Goal: Task Accomplishment & Management: Complete application form

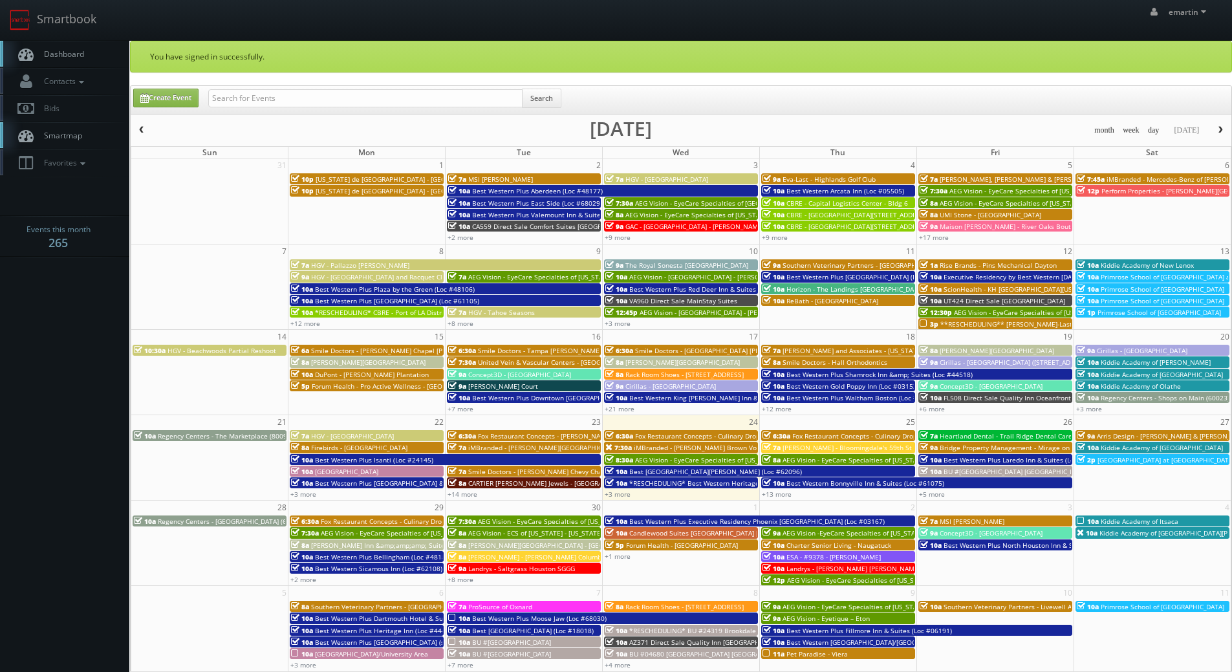
click at [73, 53] on span "Dashboard" at bounding box center [60, 53] width 47 height 11
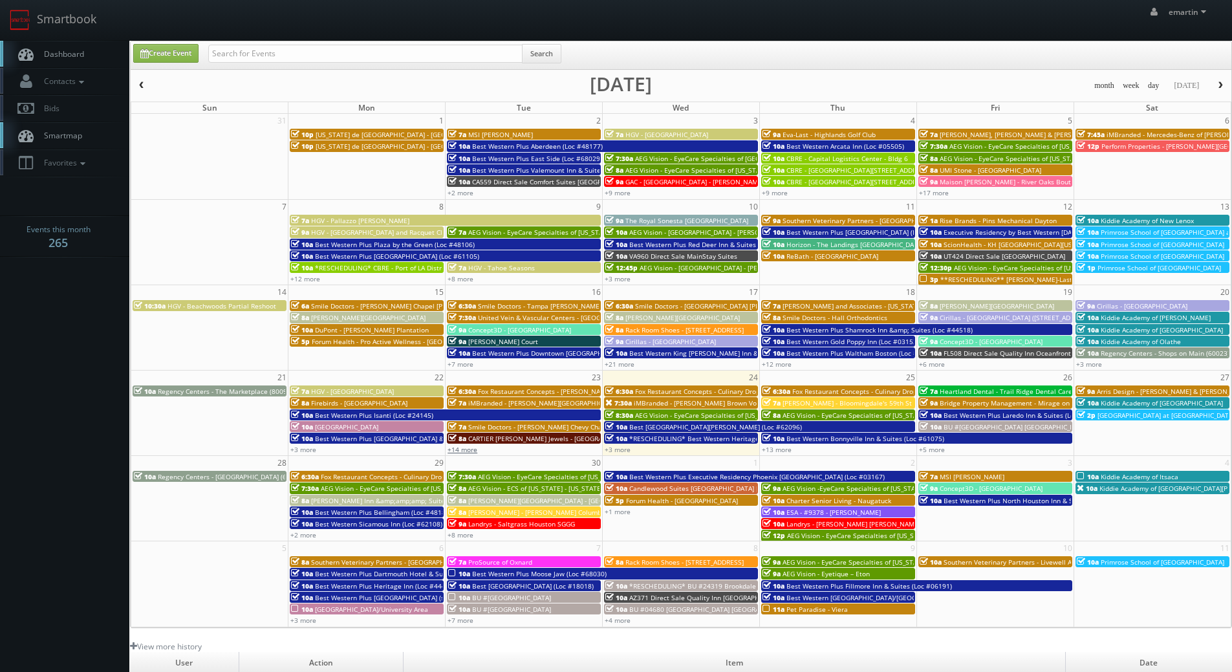
click at [455, 451] on link "+14 more" at bounding box center [462, 449] width 30 height 9
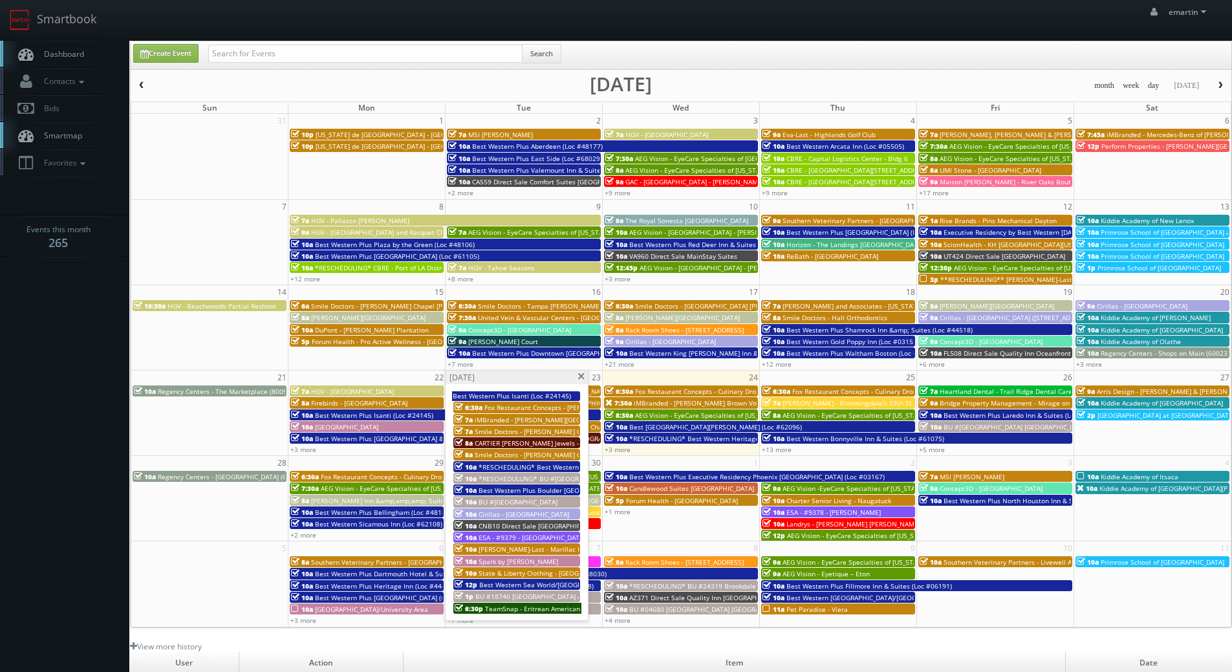
click at [527, 524] on span "CNB10 Direct Sale [GEOGRAPHIC_DATA], Ascend Hotel Collection" at bounding box center [578, 525] width 201 height 9
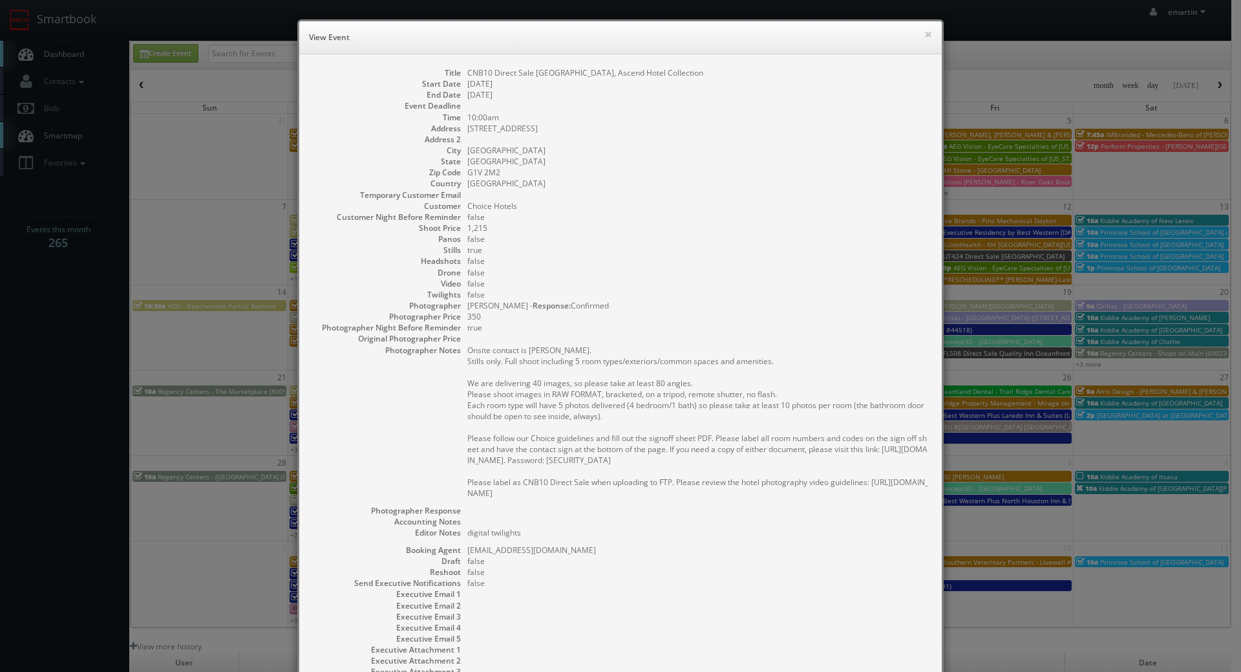
drag, startPoint x: 168, startPoint y: 17, endPoint x: 716, endPoint y: 65, distance: 550.3
click at [643, 65] on div "Title CNB10 Direct Sale Hotel Quartier, Ascend Hotel Collection Start Date 09/2…" at bounding box center [620, 384] width 643 height 660
click at [917, 37] on h6 "View Event" at bounding box center [620, 37] width 623 height 13
click at [928, 32] on div "× View Event" at bounding box center [620, 37] width 643 height 33
click at [927, 32] on button "×" at bounding box center [929, 34] width 8 height 9
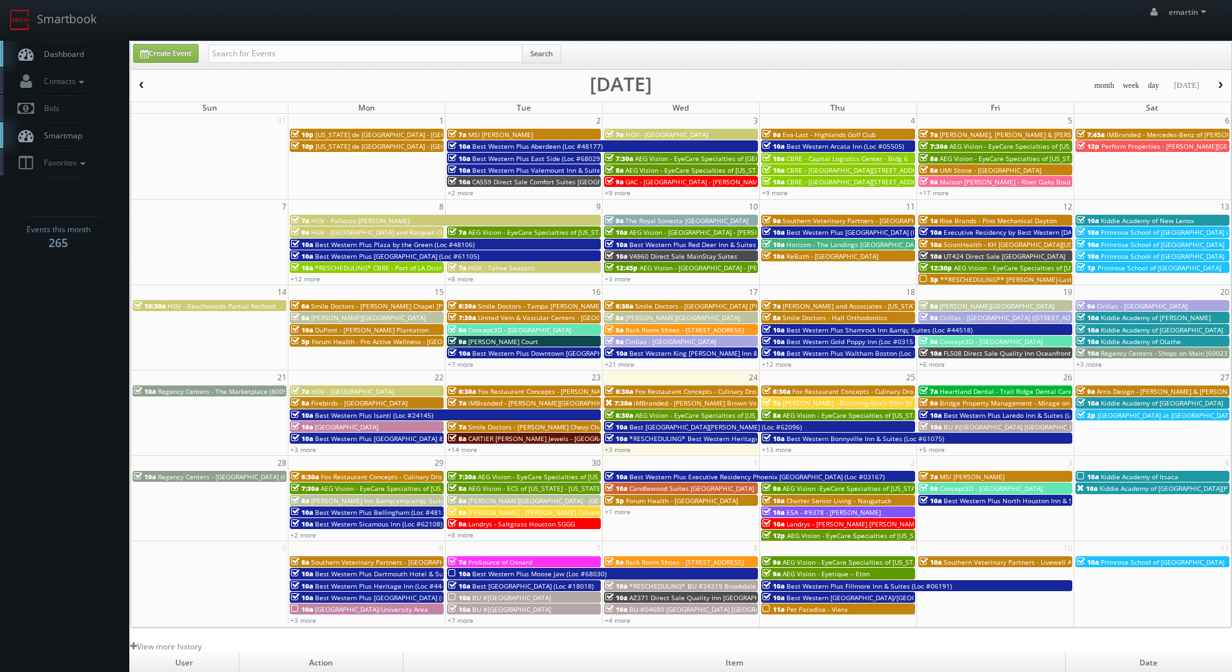
click at [635, 403] on span "iMBranded - Safford Brown Volkswagen" at bounding box center [710, 402] width 152 height 9
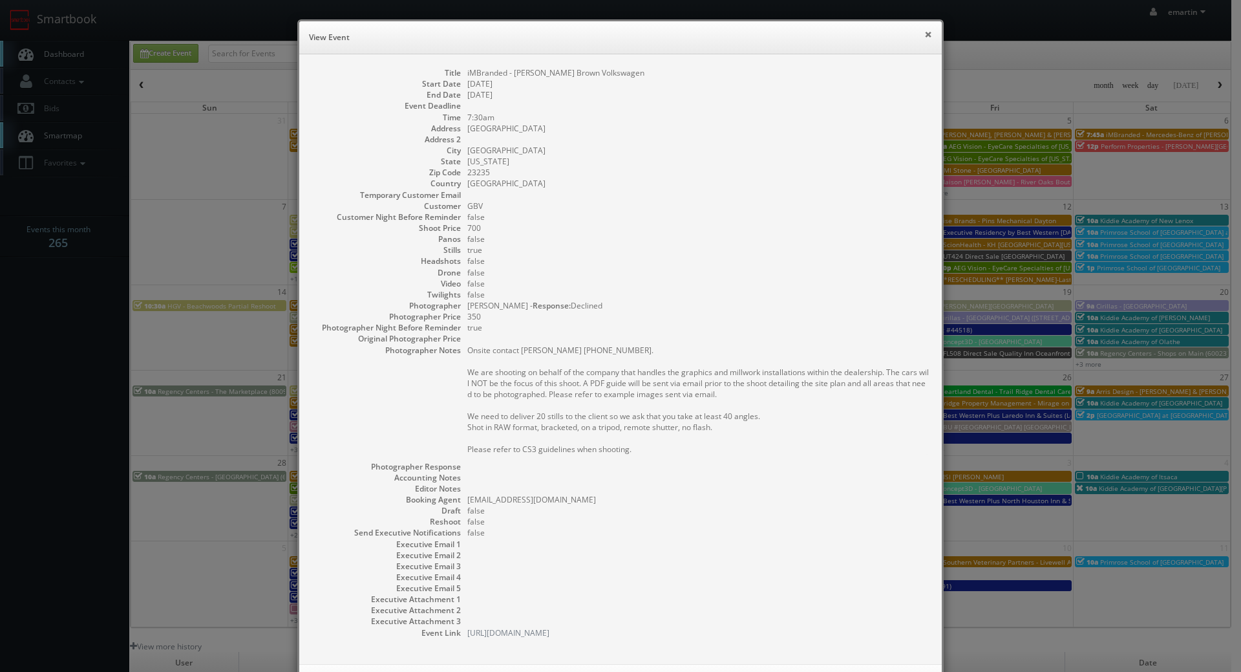
click at [925, 35] on button "×" at bounding box center [929, 34] width 8 height 9
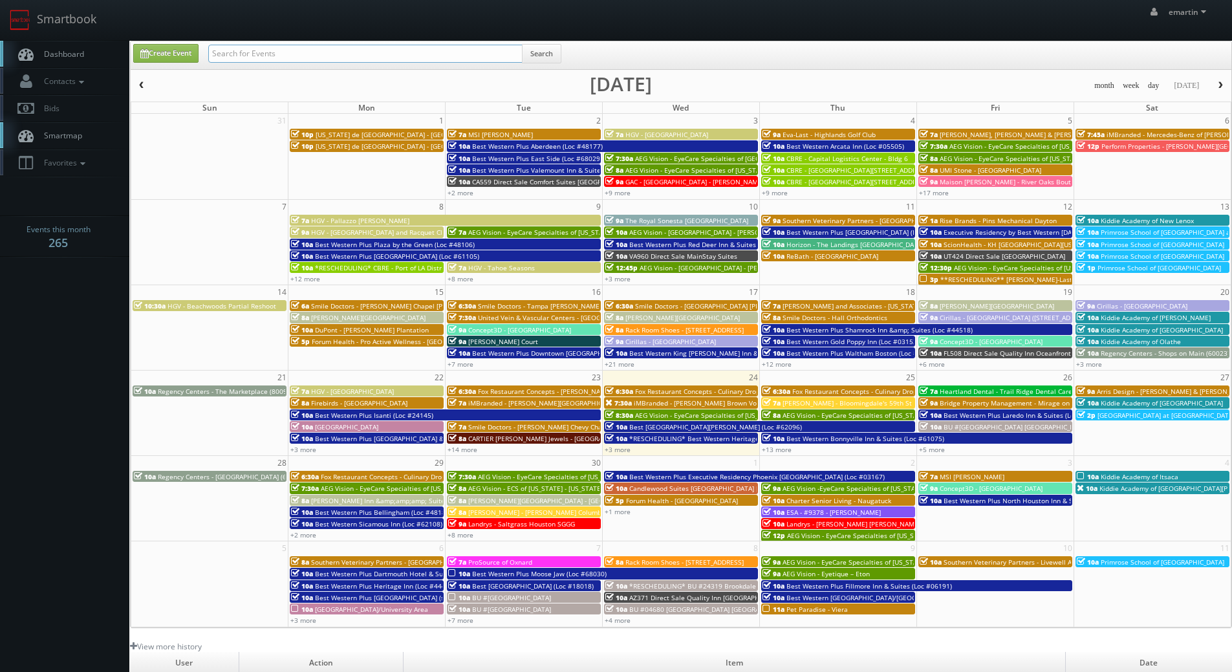
click at [321, 45] on input "text" at bounding box center [365, 54] width 314 height 18
click at [323, 51] on input "text" at bounding box center [365, 54] width 314 height 18
type input "safford"
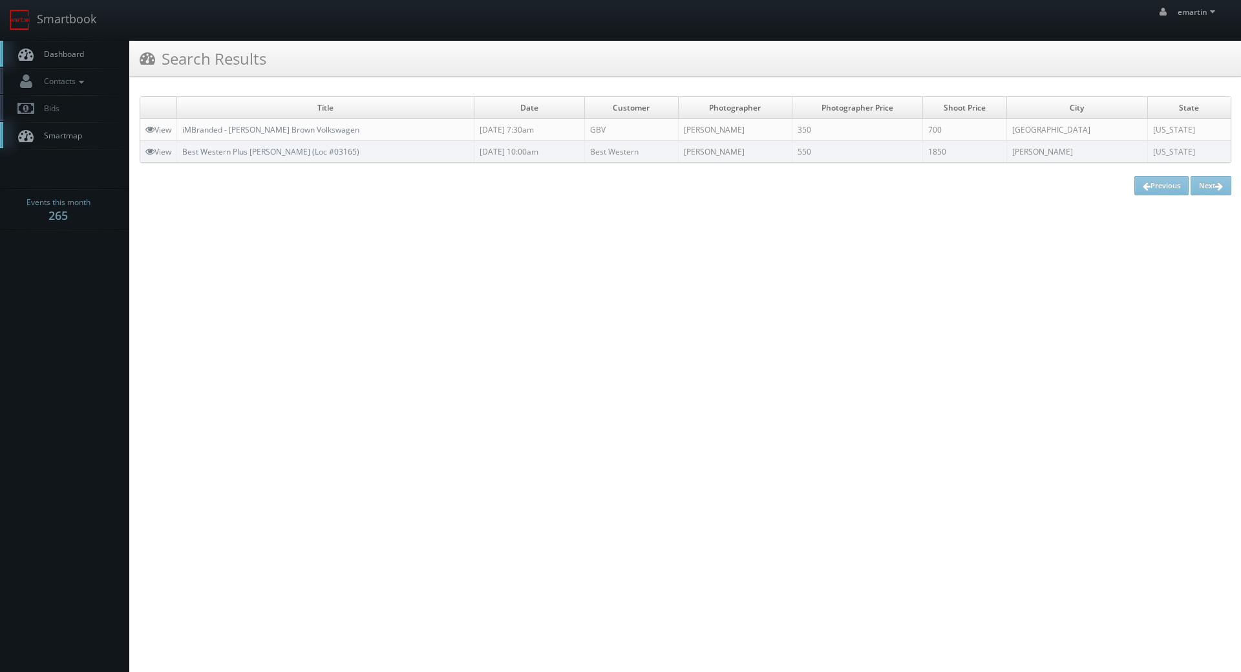
click at [253, 122] on td "iMBranded - [PERSON_NAME] Brown Volkswagen" at bounding box center [325, 130] width 297 height 22
click at [253, 126] on link "iMBranded - [PERSON_NAME] Brown Volkswagen" at bounding box center [270, 129] width 177 height 11
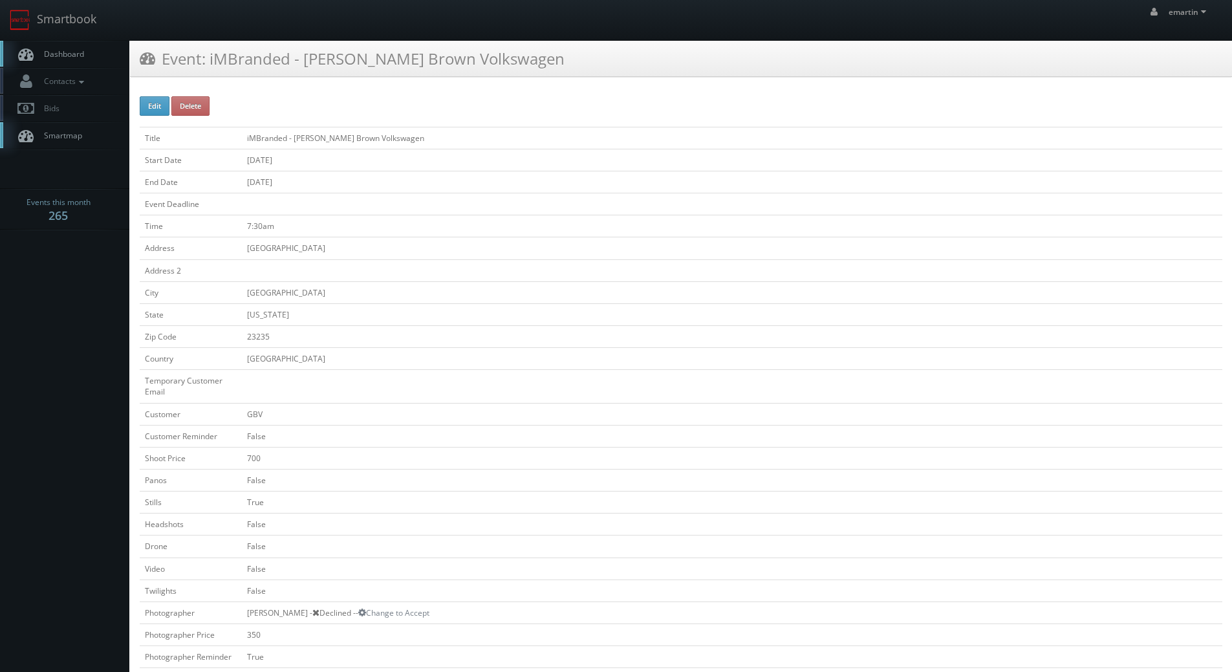
scroll to position [259, 0]
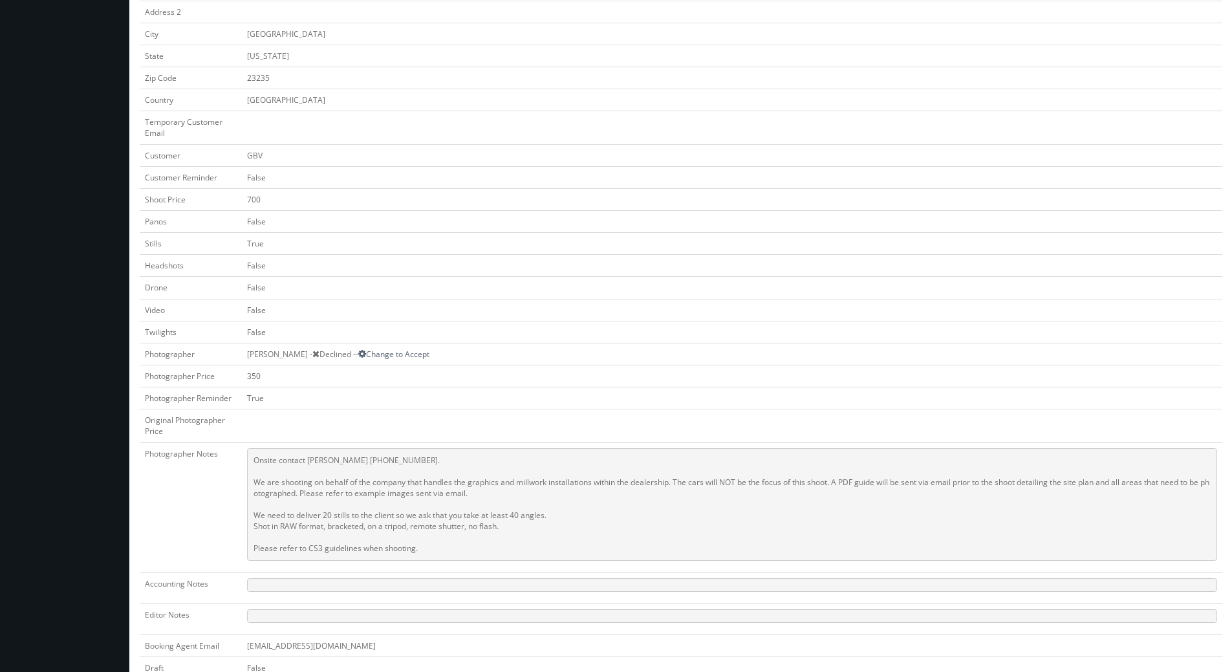
click at [375, 356] on link "Change to Accept" at bounding box center [393, 353] width 71 height 11
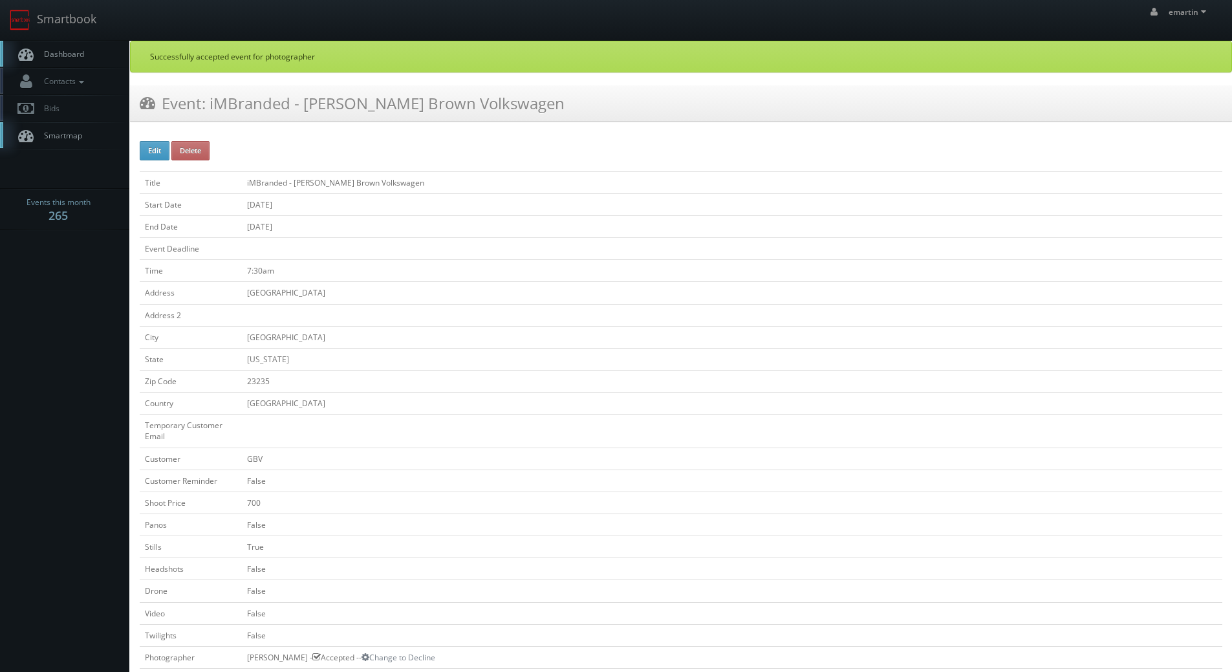
drag, startPoint x: 72, startPoint y: 46, endPoint x: 59, endPoint y: 65, distance: 22.8
click at [72, 47] on link "Dashboard" at bounding box center [64, 54] width 129 height 27
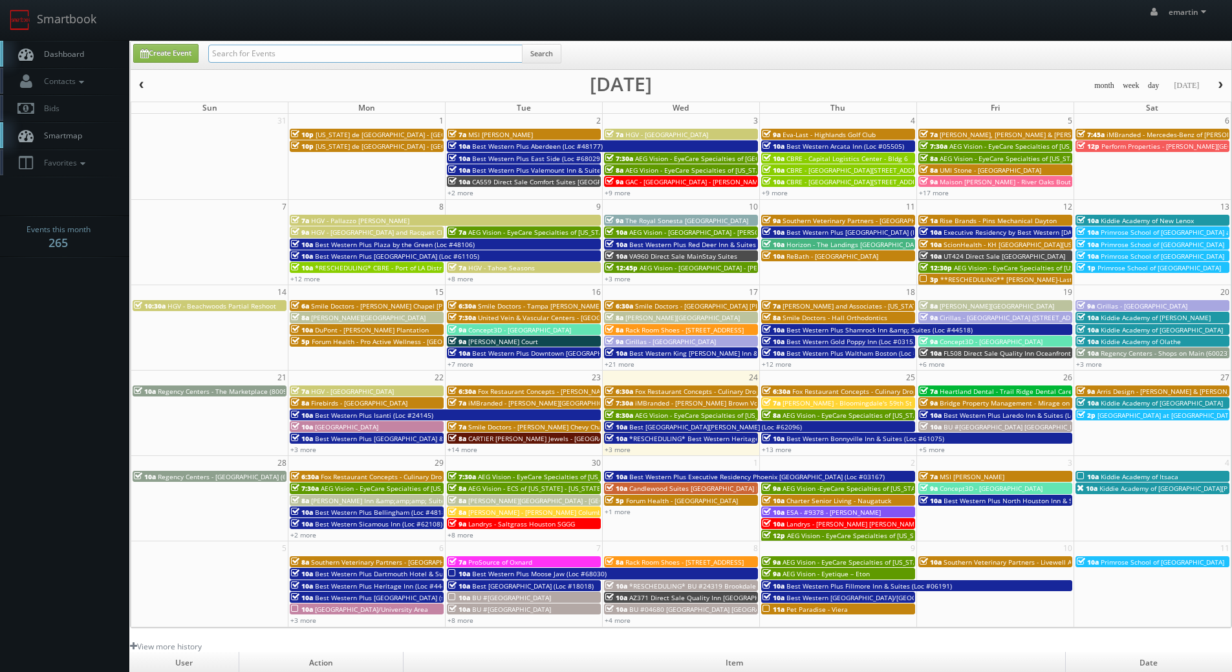
click at [253, 52] on input "text" at bounding box center [365, 54] width 314 height 18
type input "sci direct"
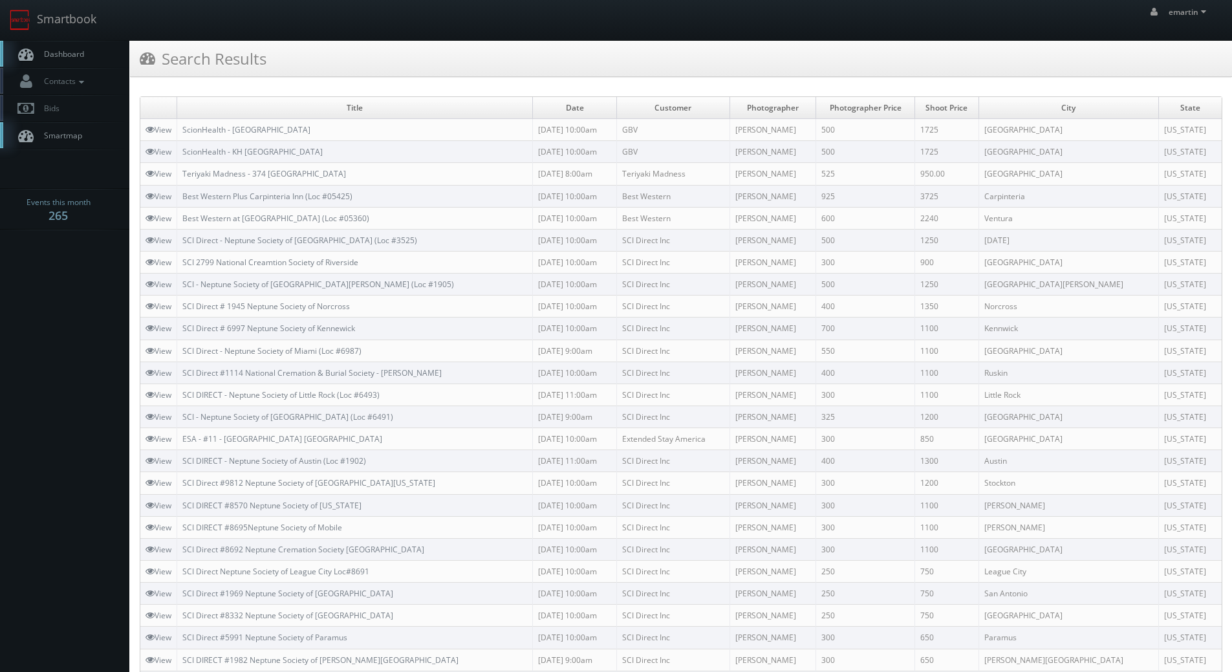
click at [80, 52] on span "Dashboard" at bounding box center [60, 53] width 47 height 11
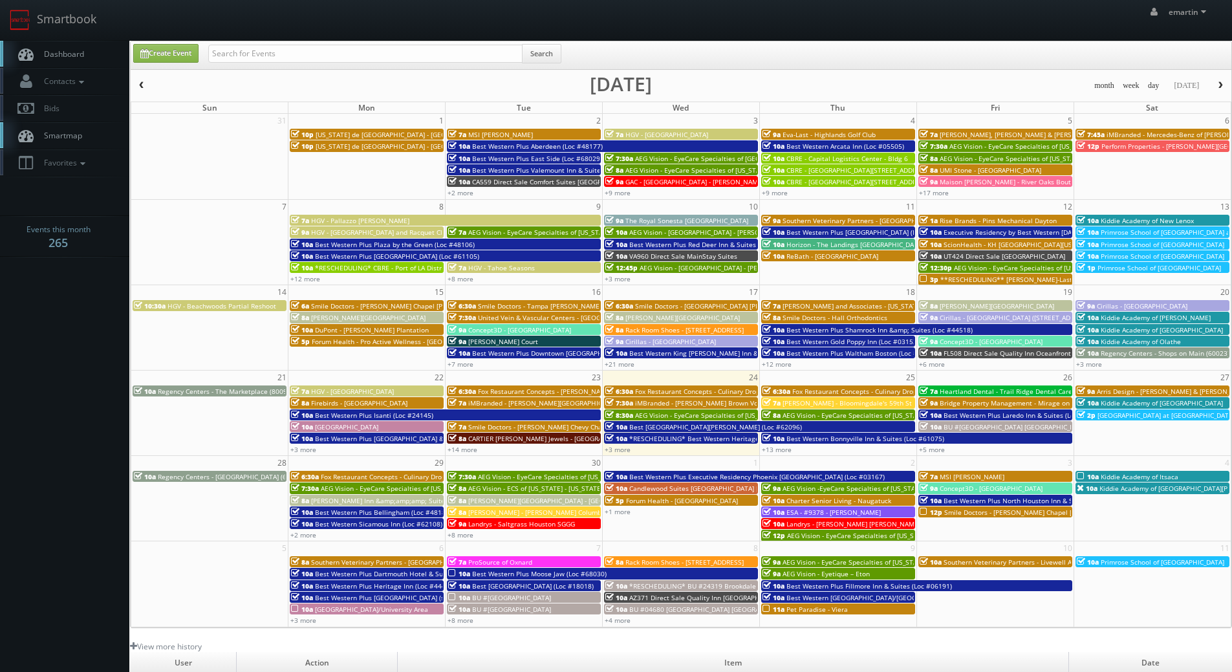
click at [630, 449] on div "+3 more" at bounding box center [681, 449] width 156 height 11
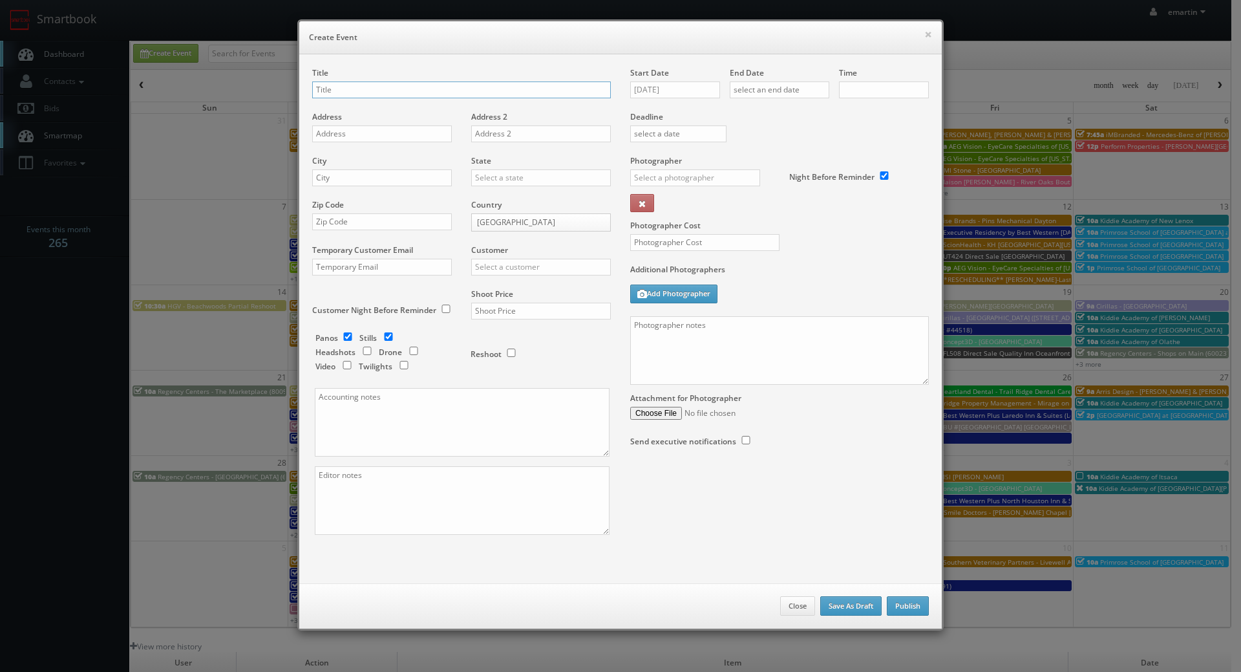
checkbox input "true"
type input "10:00am"
checkbox input "true"
click at [791, 601] on button "Close" at bounding box center [797, 605] width 35 height 19
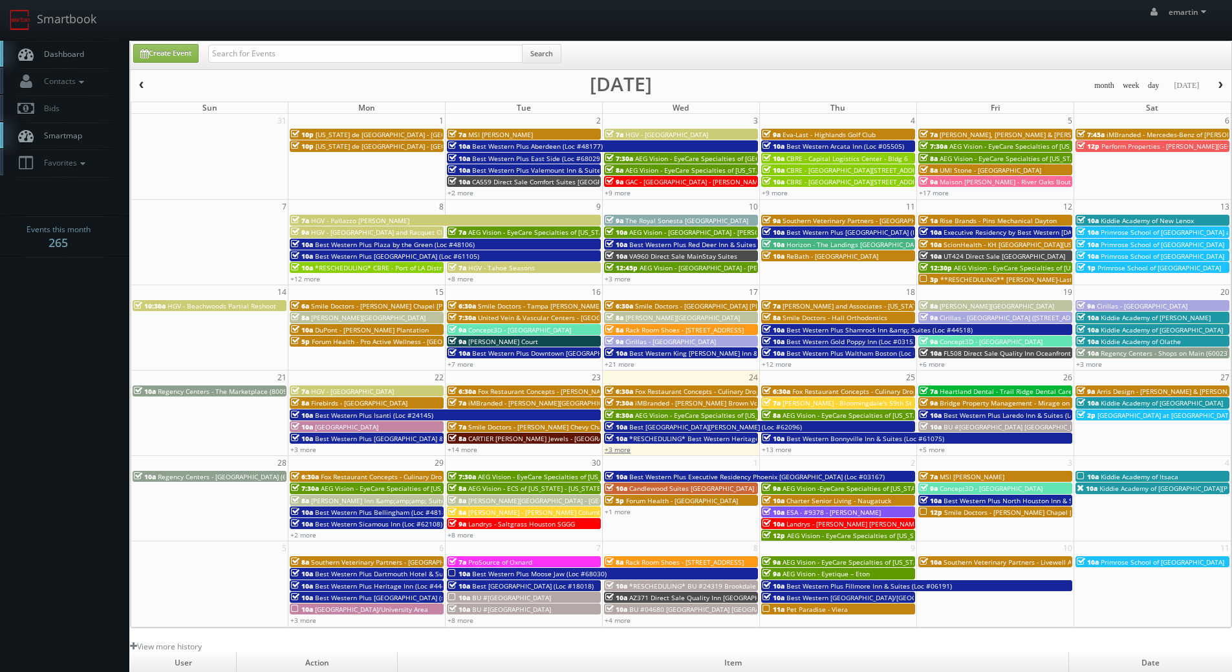
click at [621, 451] on link "+3 more" at bounding box center [618, 449] width 26 height 9
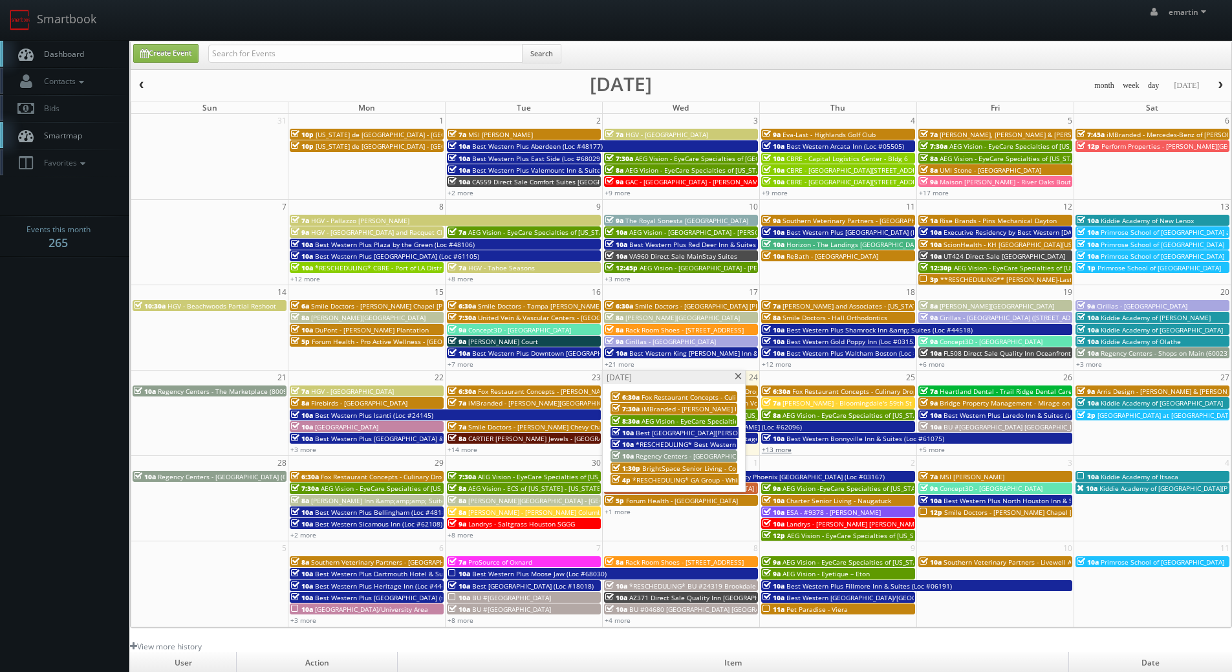
click at [786, 449] on link "+13 more" at bounding box center [777, 449] width 30 height 9
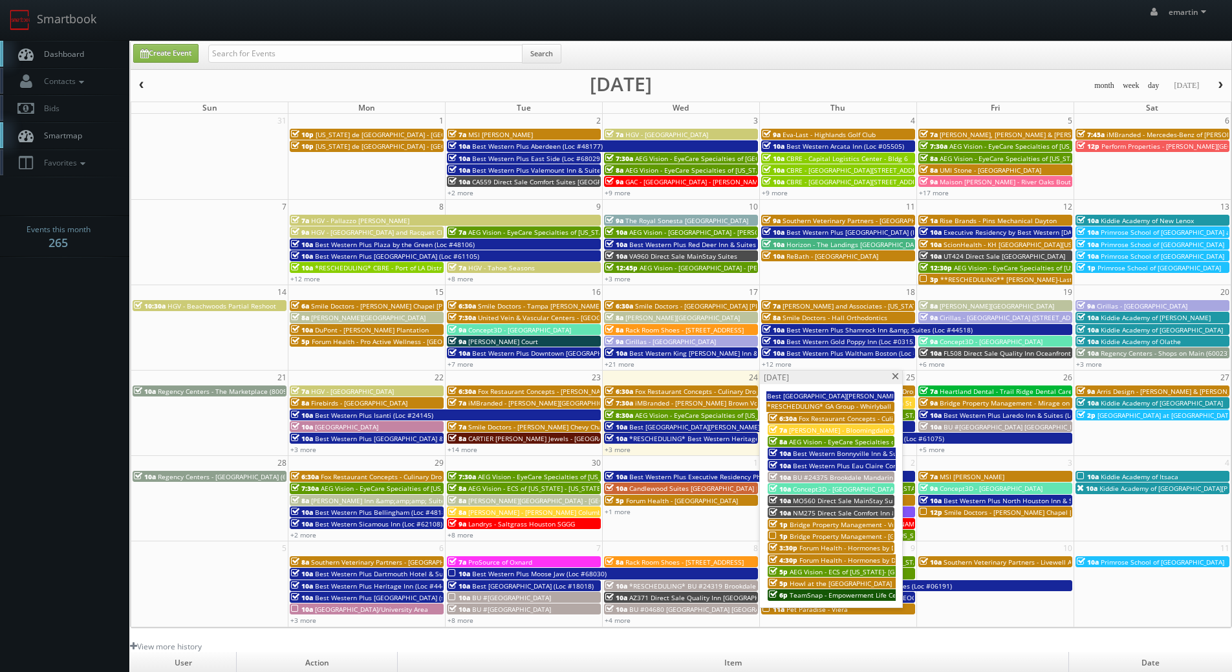
click at [840, 597] on span "TeamSnap - Empowerment Life Center" at bounding box center [849, 594] width 120 height 9
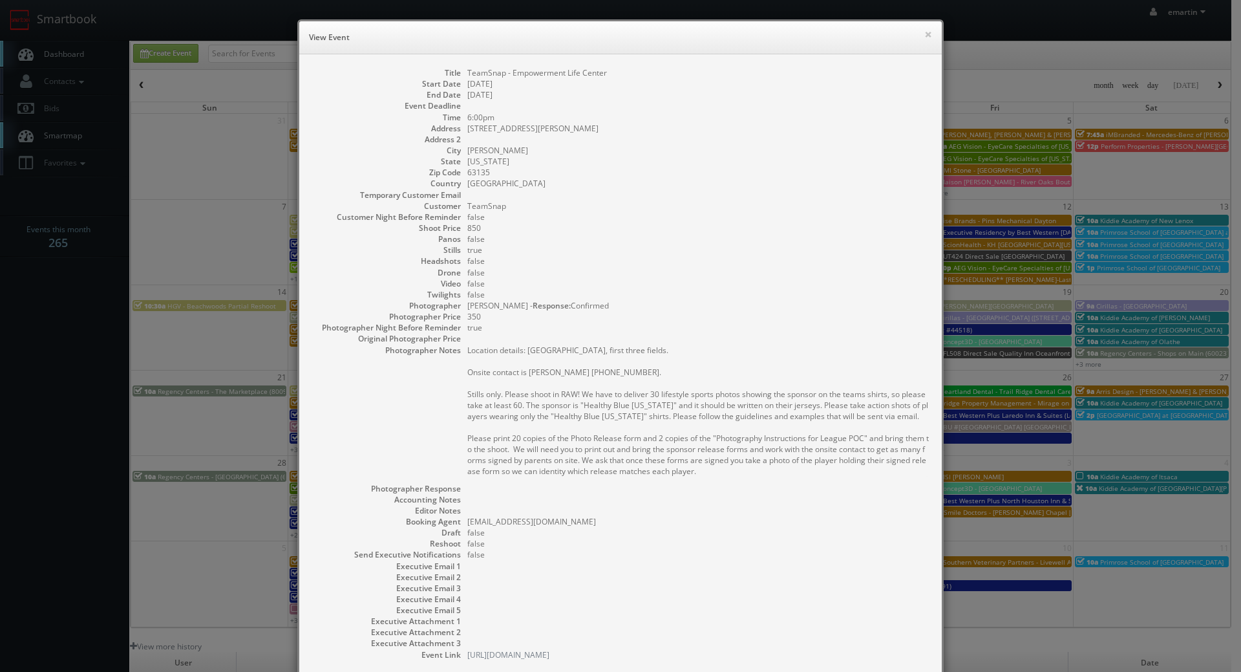
scroll to position [91, 0]
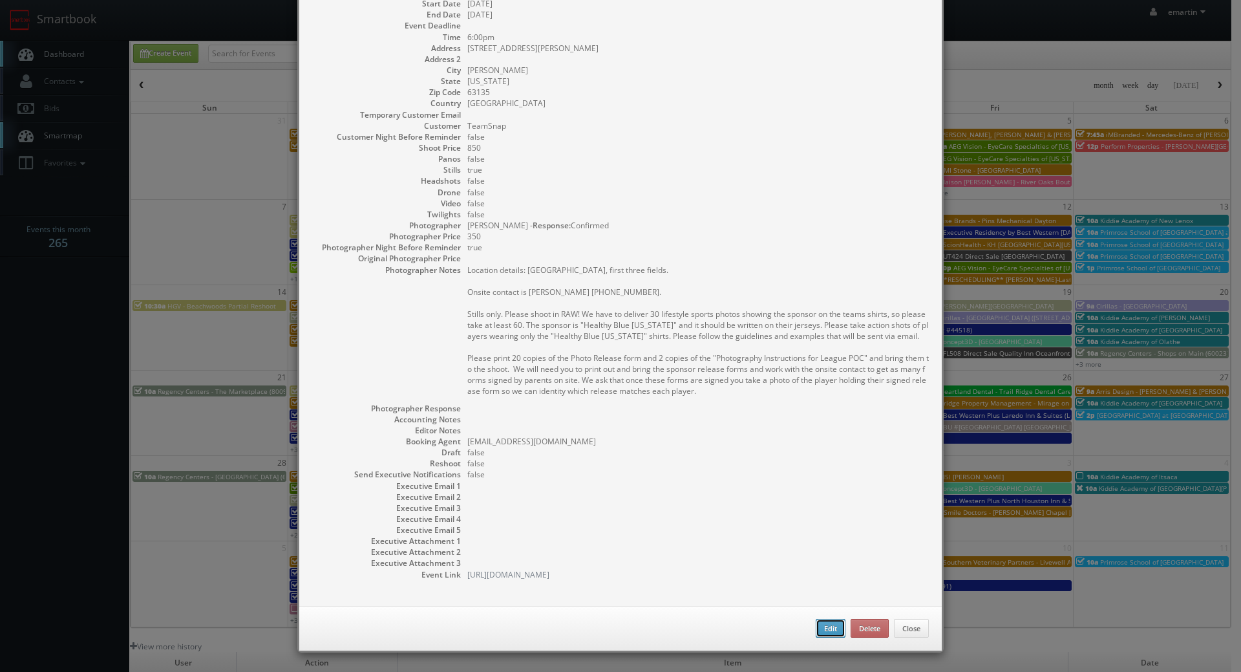
click at [824, 624] on button "Edit" at bounding box center [831, 628] width 30 height 19
type input "TeamSnap - Empowerment Life Center"
type input "806 Ferguson Ave"
type input "Ferguson"
type input "63135"
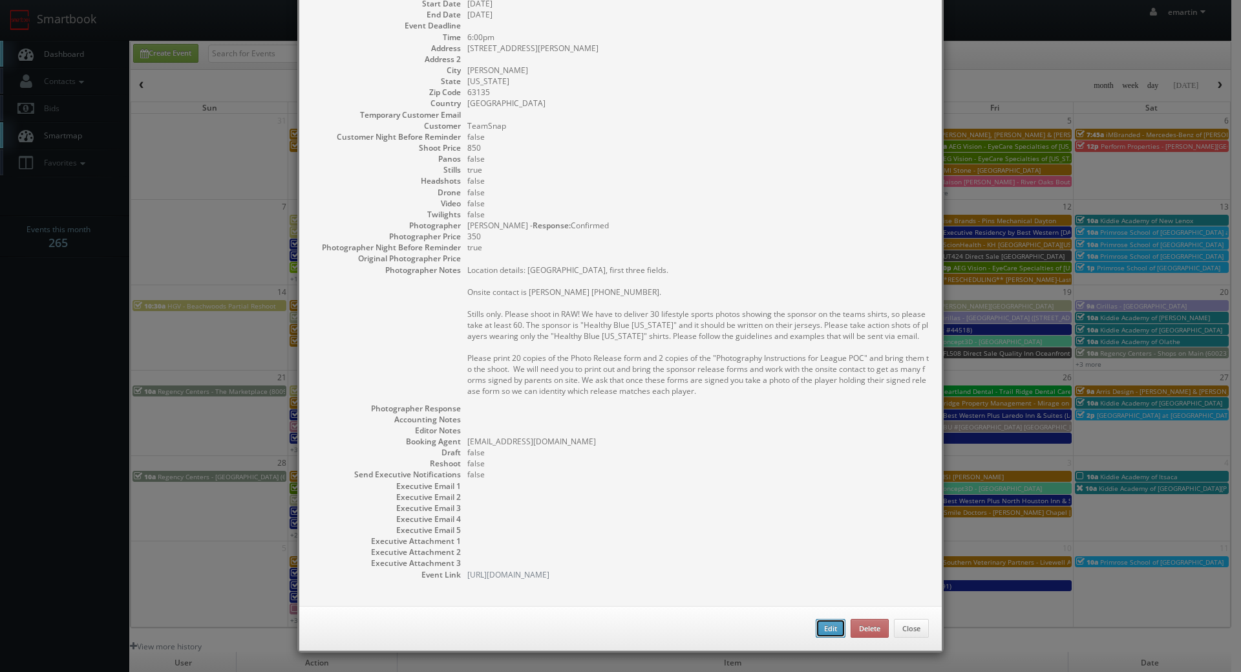
type input "850"
checkbox input "true"
type input "09/25/2025"
type input "09/26/2025"
type input "6:00pm"
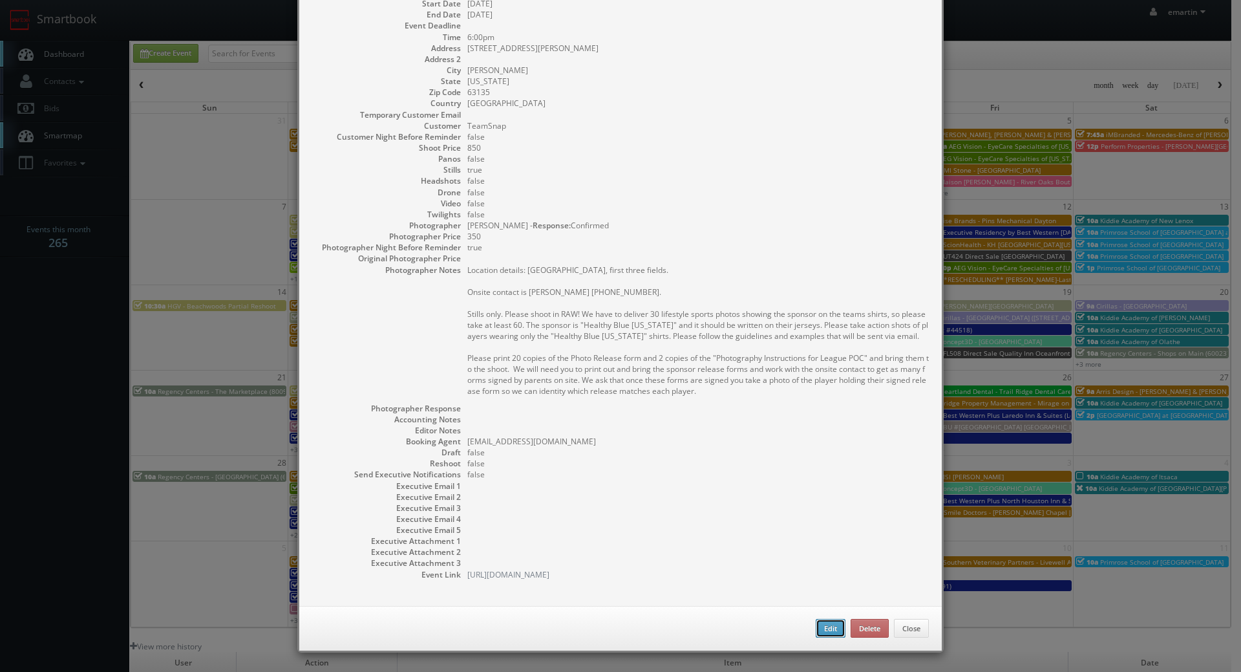
checkbox input "true"
type textarea "Location details: Forestwood Park, first three fields. Onsite contact is DeAndr…"
type input "350"
select select "[US_STATE]"
select select "fake6666666666@mg.cs3calendar.com"
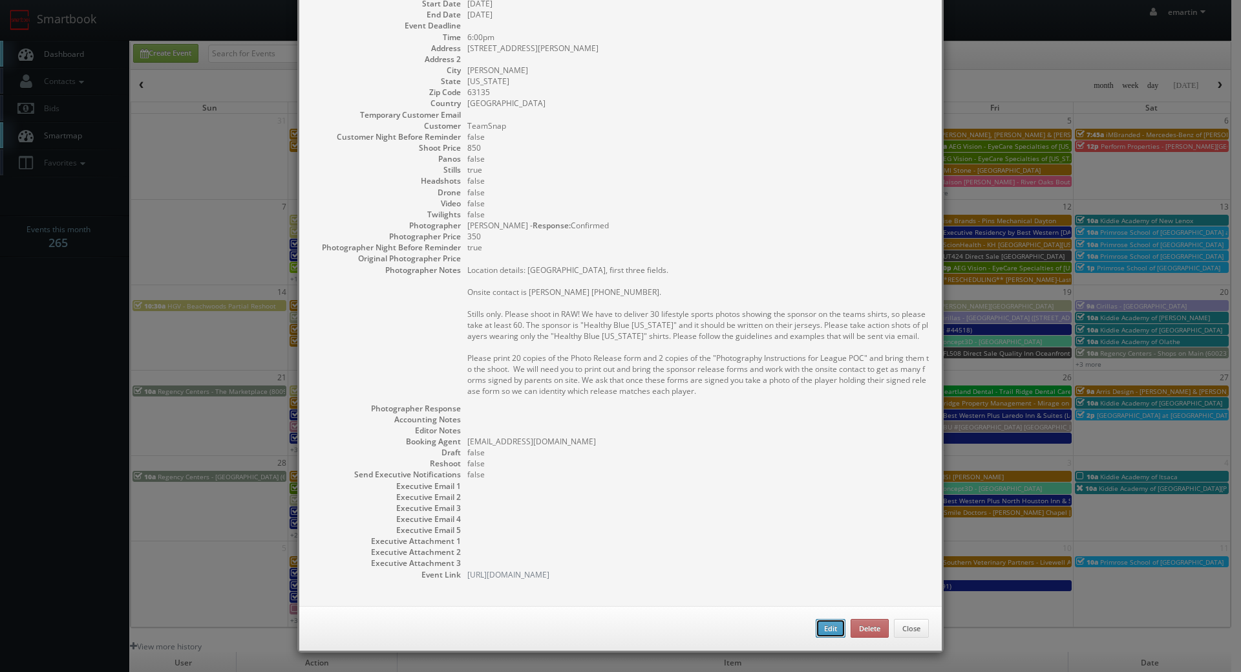
select select "jeff@stljeff.com"
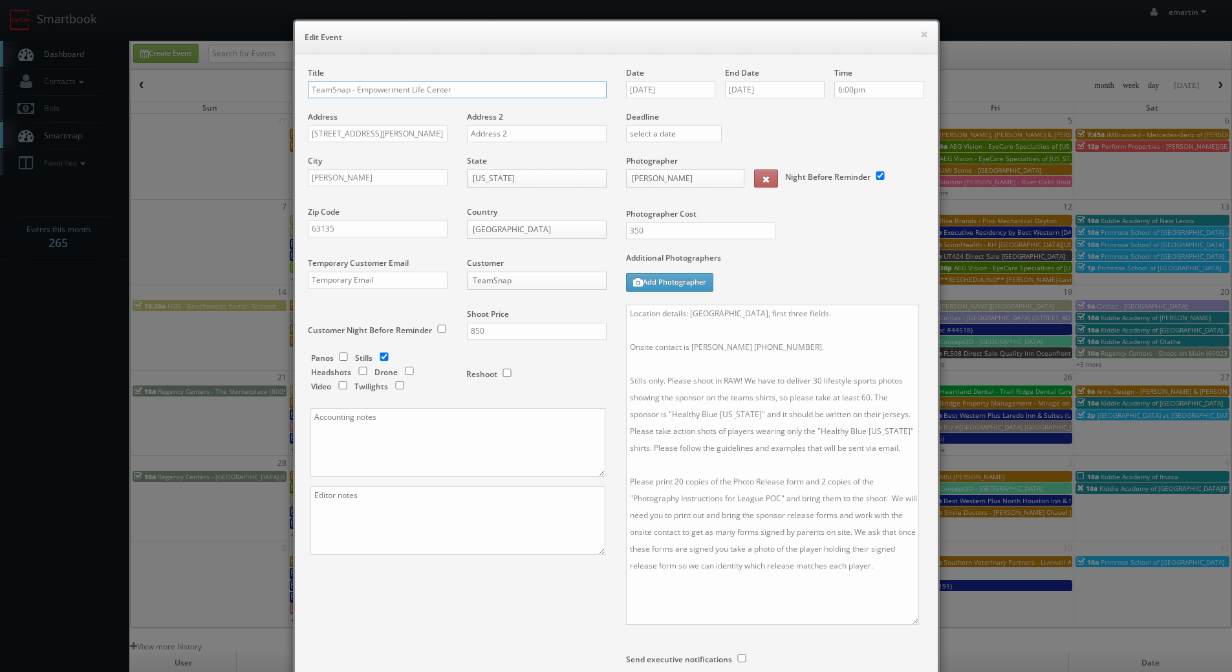
drag, startPoint x: 913, startPoint y: 370, endPoint x: 907, endPoint y: 622, distance: 251.6
click at [907, 622] on textarea "Location details: Forestwood Park, first three fields. Onsite contact is DeAndr…" at bounding box center [772, 465] width 293 height 320
click at [718, 466] on textarea "Location details: Forestwood Park, first three fields. Onsite contact is DeAndr…" at bounding box center [772, 465] width 293 height 320
click at [626, 310] on textarea "Location details: Forestwood Park, first three fields. Onsite contact is DeAndr…" at bounding box center [772, 465] width 293 height 320
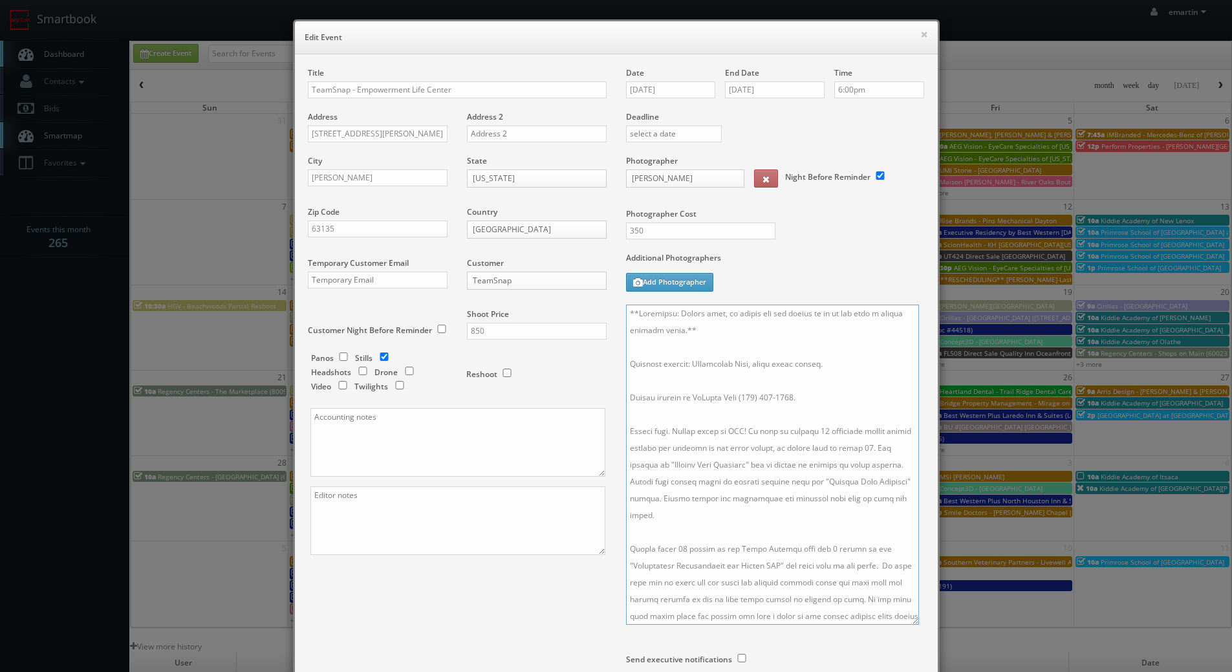
drag, startPoint x: 736, startPoint y: 328, endPoint x: 598, endPoint y: 290, distance: 142.7
click at [585, 303] on div "Title TeamSnap - Empowerment Life Center Address 806 Ferguson Ave Address 2 Cit…" at bounding box center [616, 396] width 636 height 658
type textarea "**Important: Please note, we cannot use the photos if we do not have a signed r…"
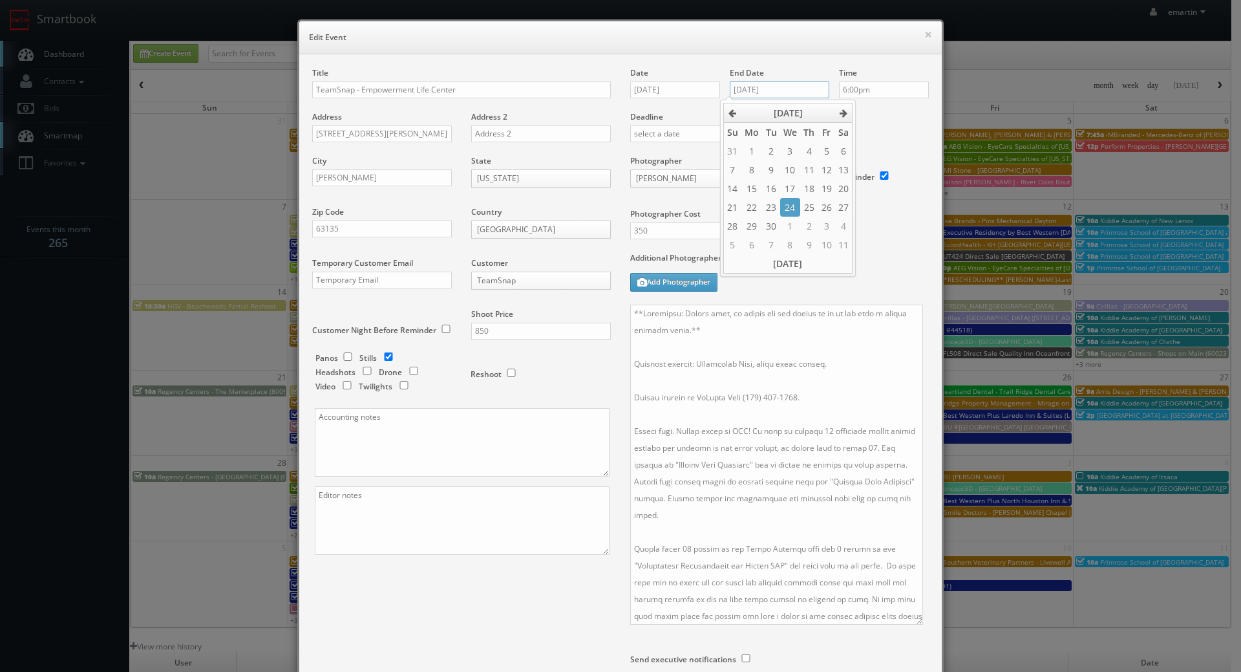
click at [747, 85] on input "09/26/2025" at bounding box center [780, 89] width 100 height 17
click at [804, 207] on td "25" at bounding box center [808, 207] width 17 height 19
type input "09/25/2025"
click at [891, 274] on div "Additional Photographers Add Photographer" at bounding box center [779, 278] width 299 height 52
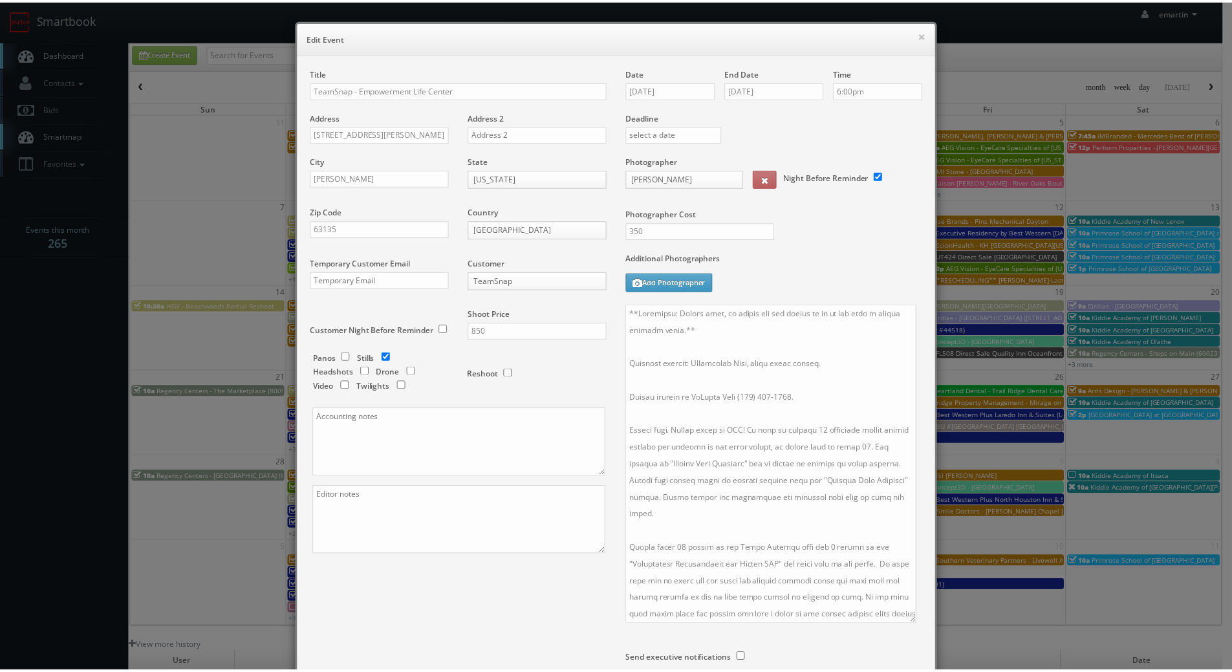
scroll to position [145, 0]
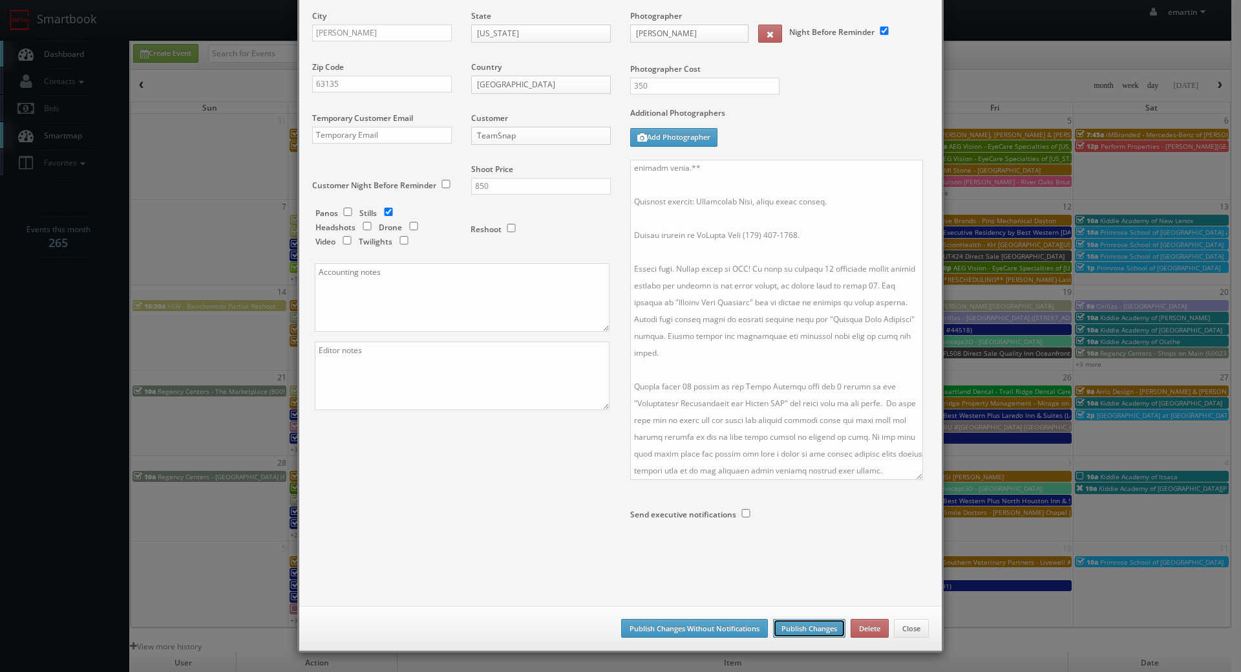
click at [787, 632] on button "Publish Changes" at bounding box center [809, 628] width 72 height 19
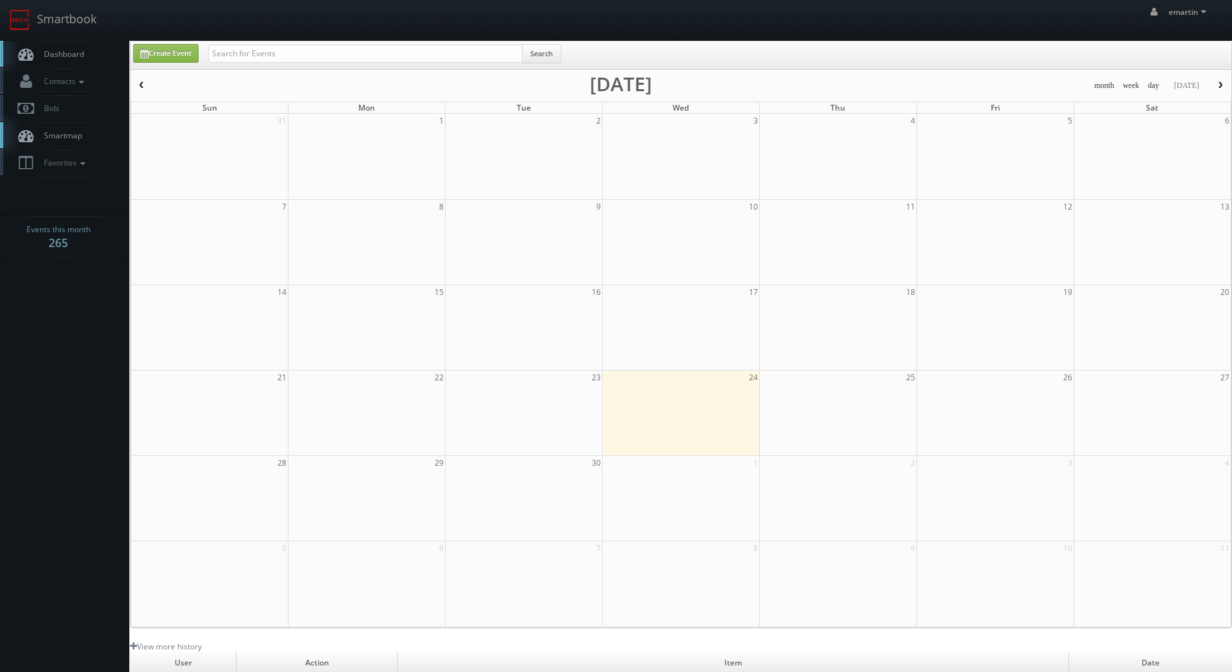
click at [385, 63] on div "Search" at bounding box center [384, 56] width 353 height 25
click at [381, 57] on input "text" at bounding box center [365, 54] width 314 height 18
type input "teamsnap"
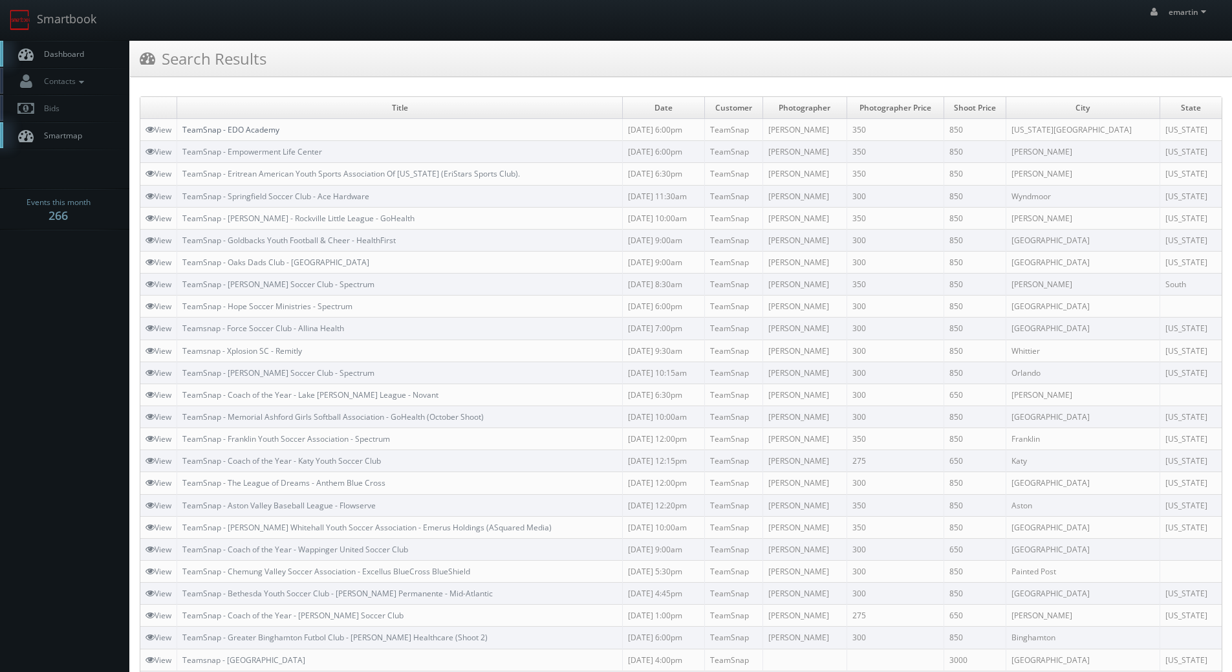
click at [263, 129] on link "TeamSnap - EDO Academy" at bounding box center [230, 129] width 97 height 11
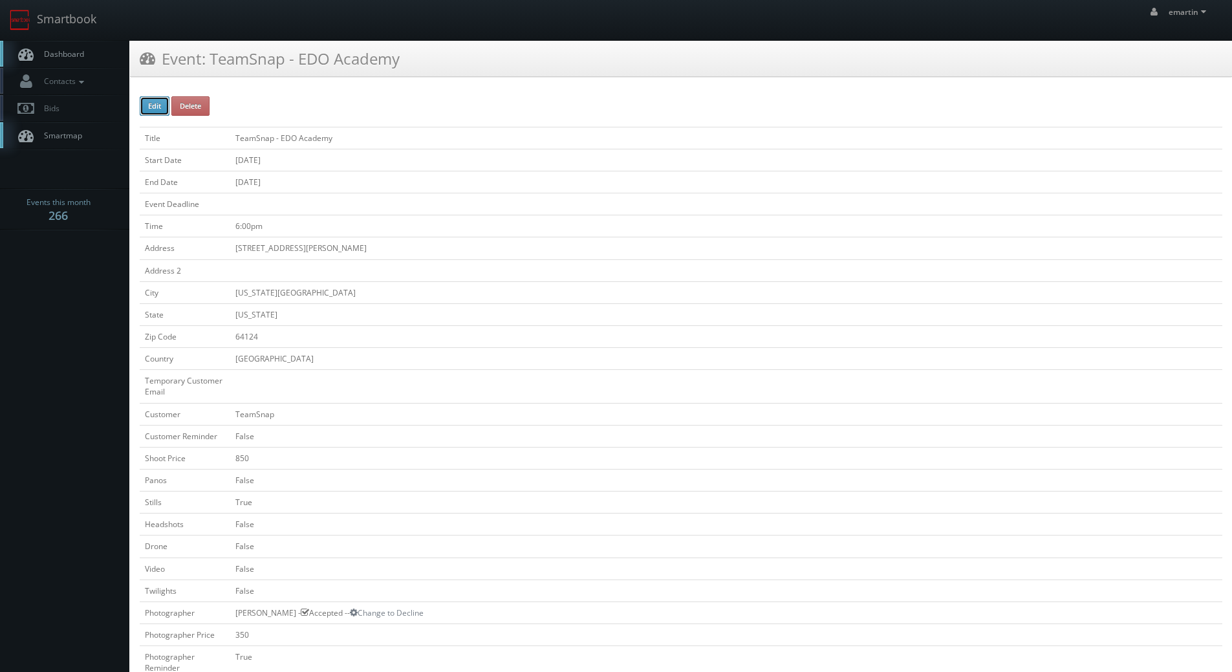
click at [147, 105] on button "Edit" at bounding box center [155, 105] width 30 height 19
type input "TeamSnap - EDO Academy"
type input "[STREET_ADDRESS][PERSON_NAME]"
type input "[US_STATE][GEOGRAPHIC_DATA]"
type input "64124"
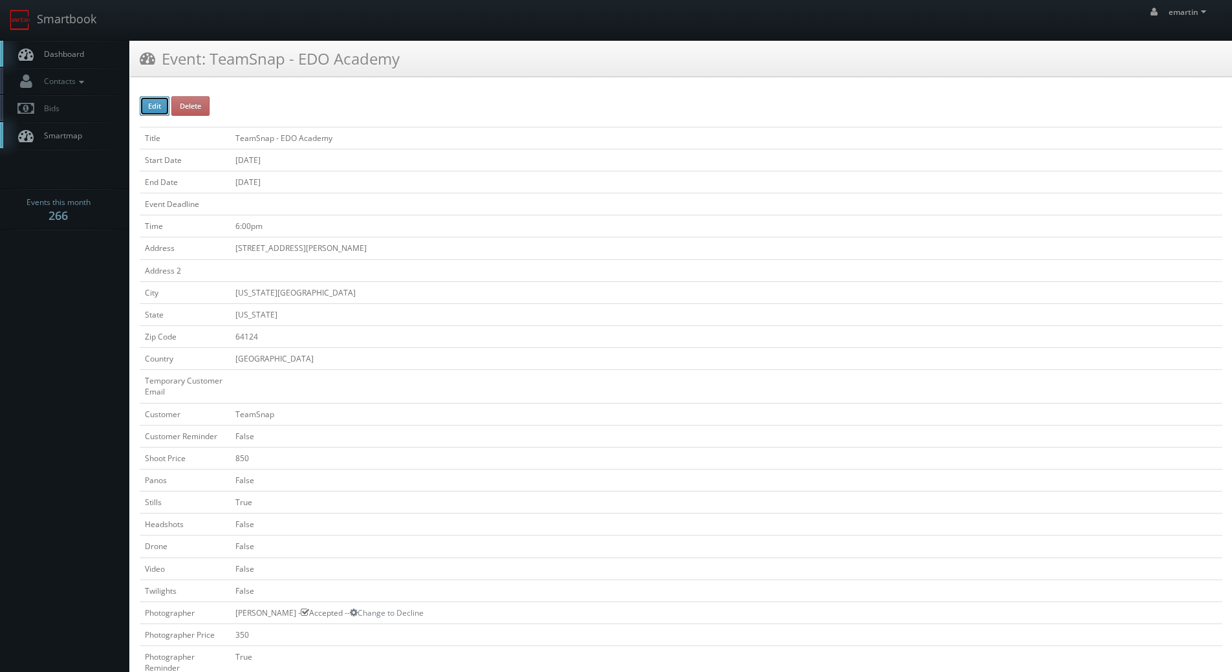
checkbox input "false"
type input "850"
checkbox input "false"
checkbox input "true"
checkbox input "false"
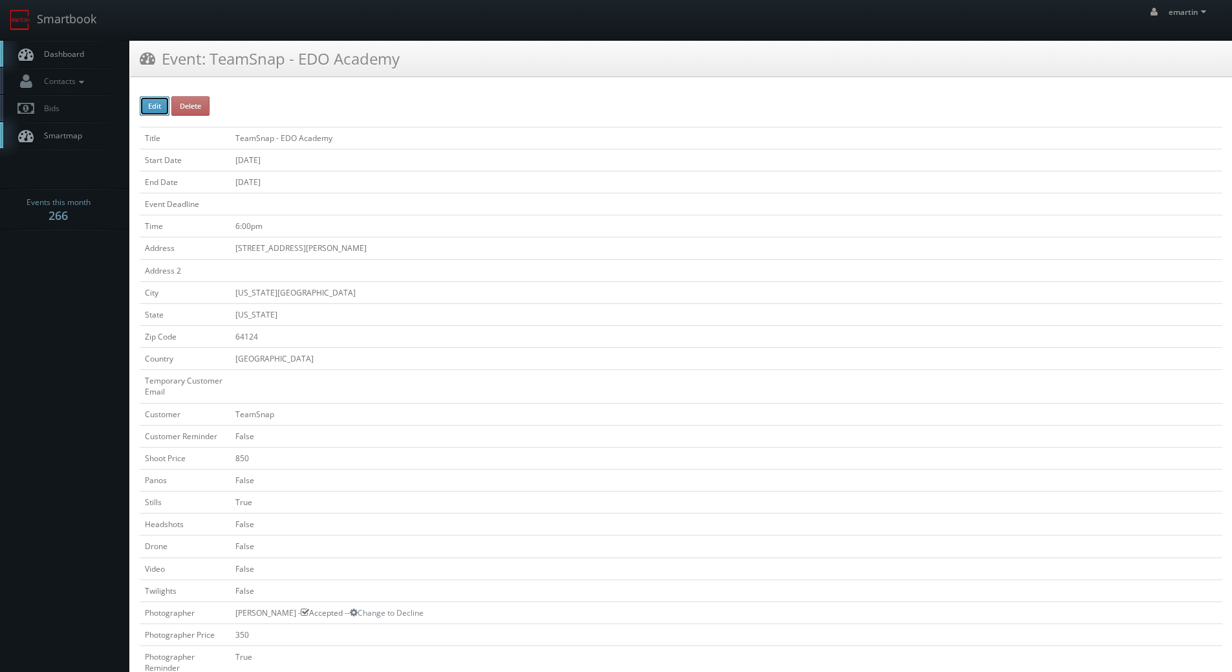
checkbox input "false"
type input "09/30/2025"
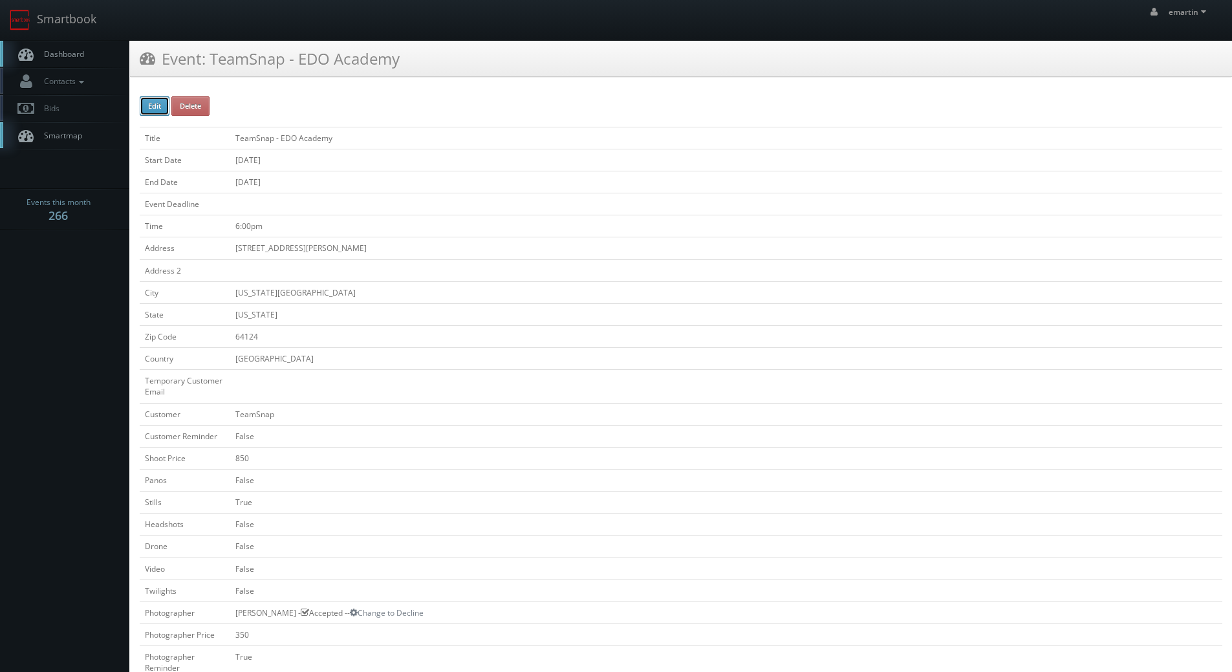
type input "10/01/2025"
type input "6:00pm"
checkbox input "true"
checkbox input "false"
type input "350"
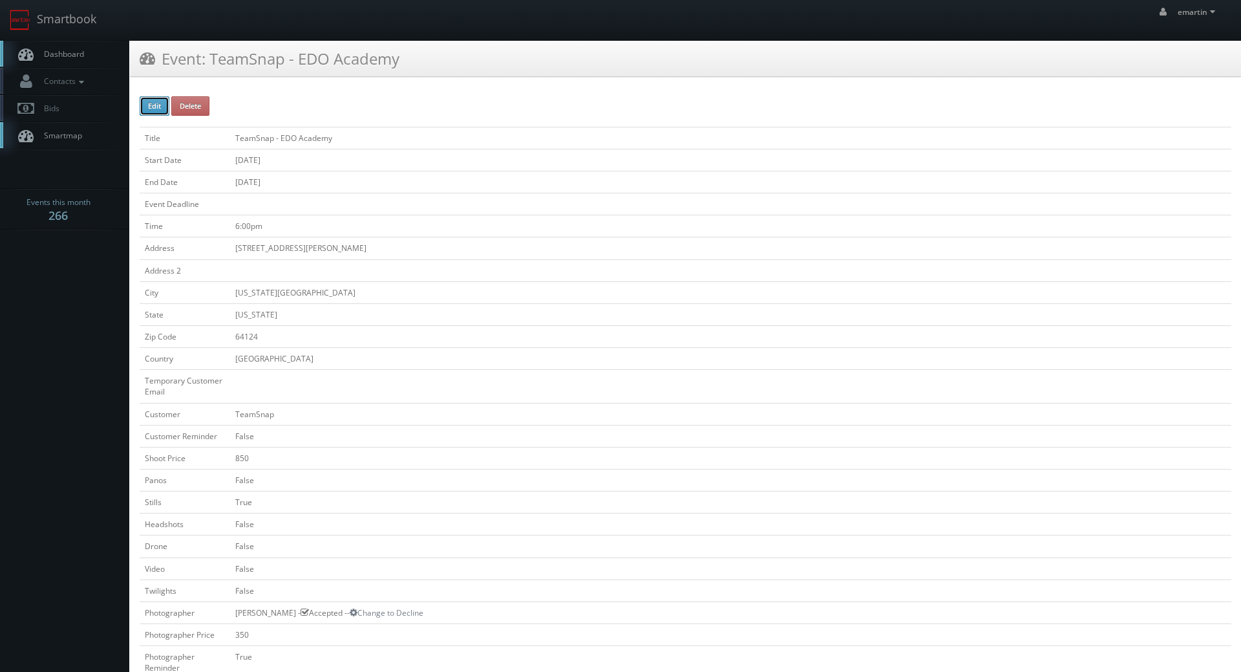
select select "[US_STATE]"
select select "fake6666666666@mg.cs3calendar.com"
select select "adamcjohnsonphotography@gmail.com"
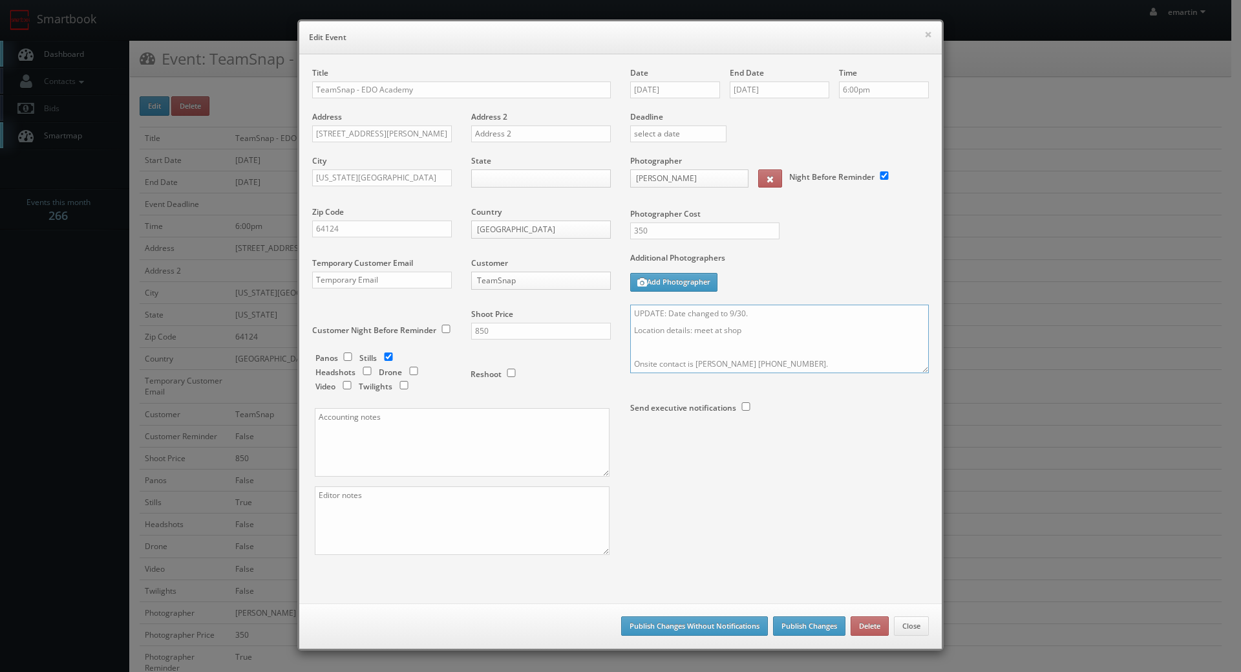
drag, startPoint x: 714, startPoint y: 306, endPoint x: 587, endPoint y: 303, distance: 126.8
click at [587, 304] on div "Title TeamSnap - EDO Academy Address 901 Van Brunt Blvd Address 2 City Kansas C…" at bounding box center [621, 322] width 636 height 510
paste textarea "**Important: Please note, we cannot use the photos if we do not have a signed r…"
type textarea "**Important: Please note, we cannot use the photos if we do not have a signed r…"
click at [807, 625] on button "Publish Changes" at bounding box center [809, 625] width 72 height 19
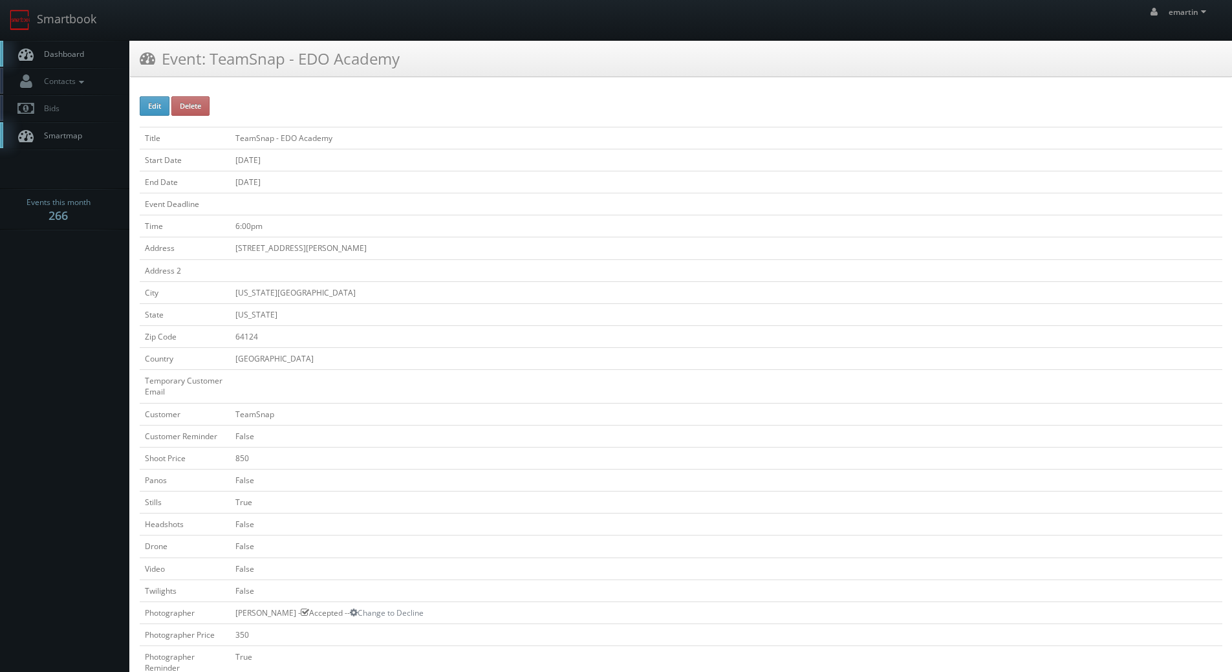
click at [81, 64] on link "Dashboard" at bounding box center [64, 54] width 129 height 27
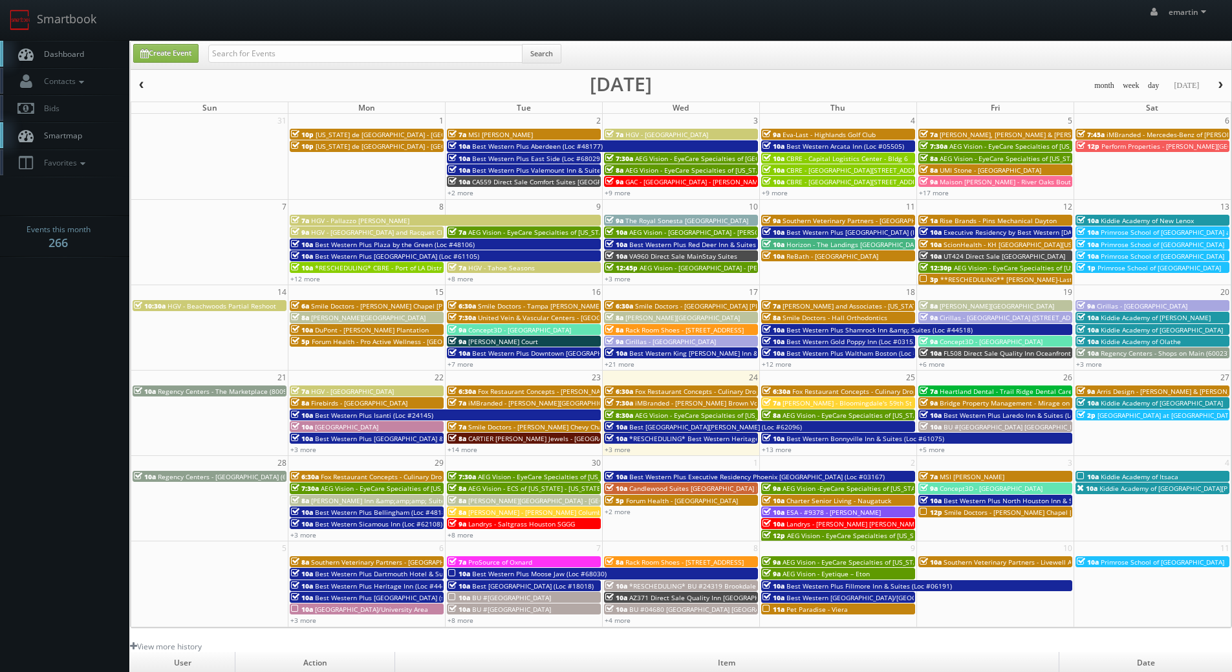
click at [92, 55] on link "Dashboard" at bounding box center [64, 54] width 129 height 27
click at [49, 52] on span "Dashboard" at bounding box center [60, 53] width 47 height 11
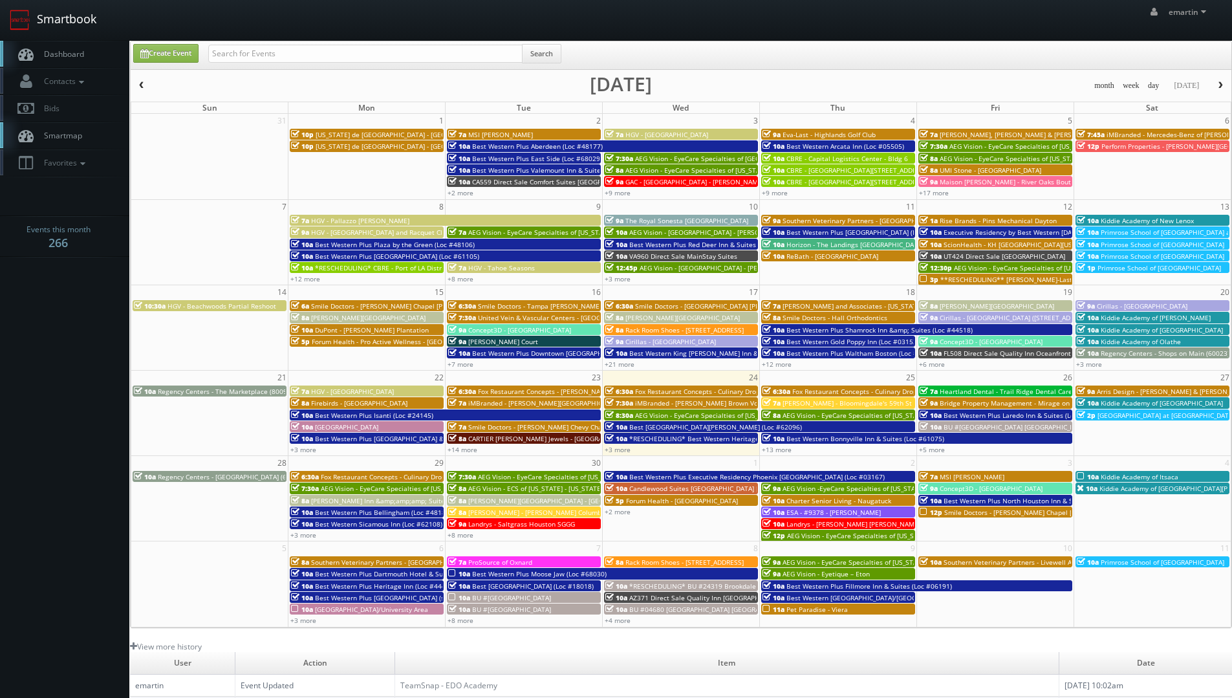
click at [52, 33] on link "Smartbook" at bounding box center [53, 20] width 106 height 40
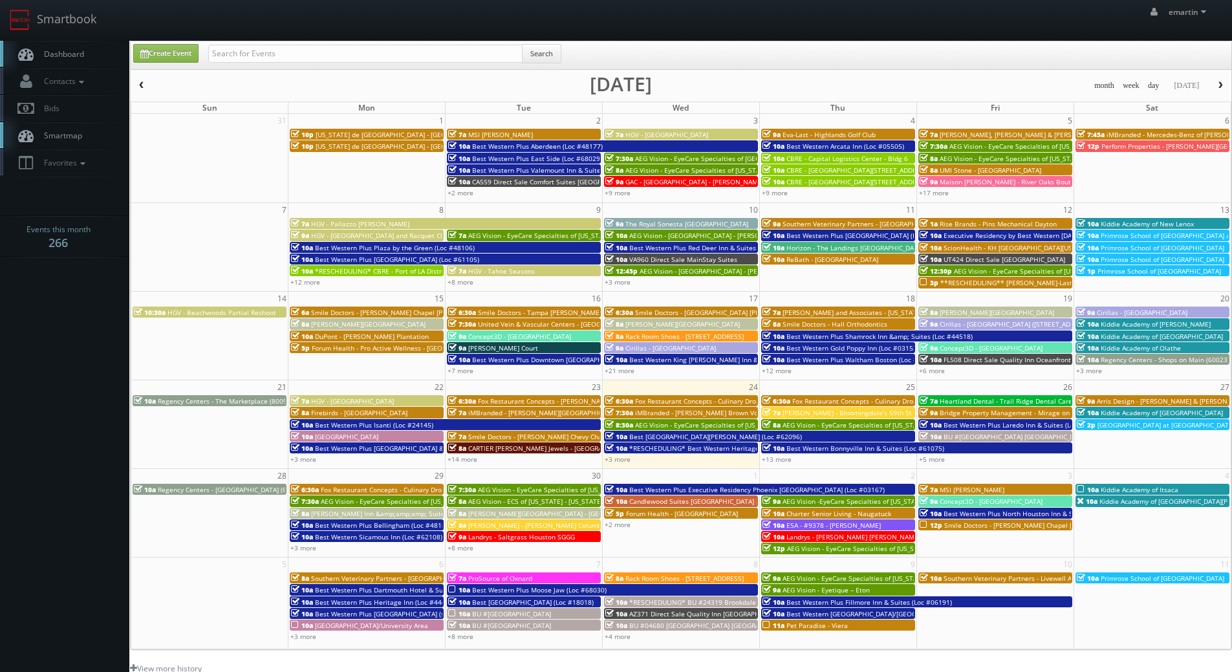
click at [160, 65] on div "Create Event Search" at bounding box center [681, 56] width 1117 height 25
click at [161, 60] on link "Create Event" at bounding box center [165, 53] width 65 height 19
type input "[DATE]"
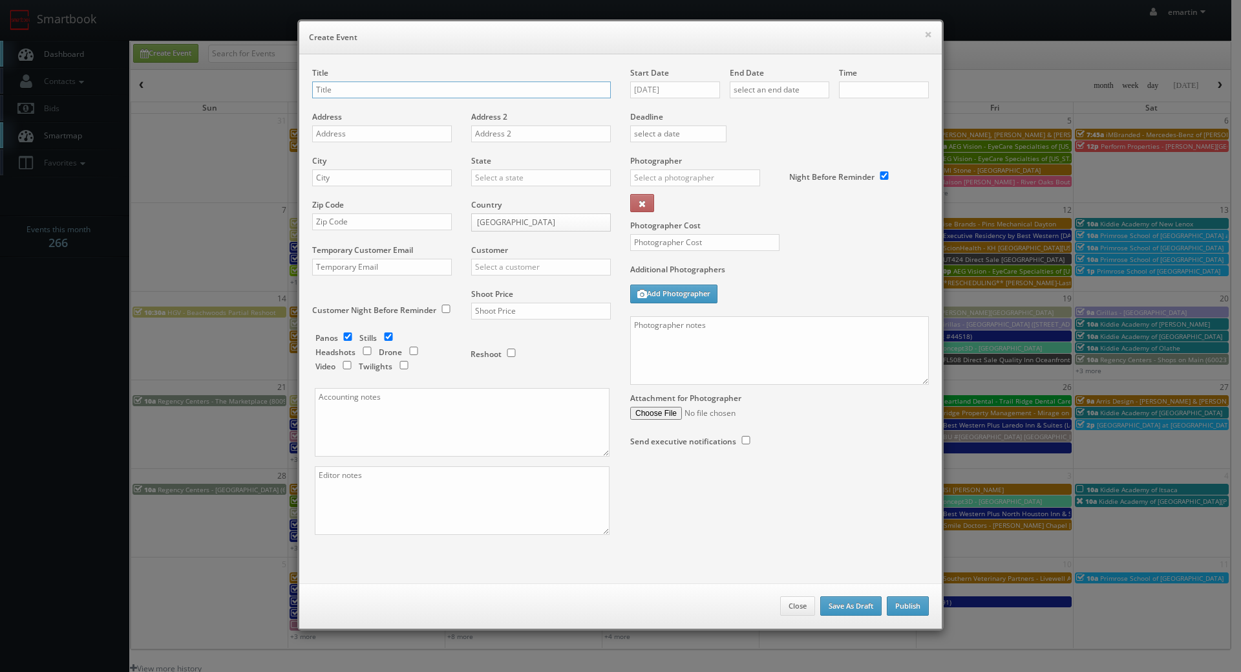
checkbox input "true"
type input "10:00am"
checkbox input "true"
click at [661, 89] on input "[DATE]" at bounding box center [675, 89] width 90 height 17
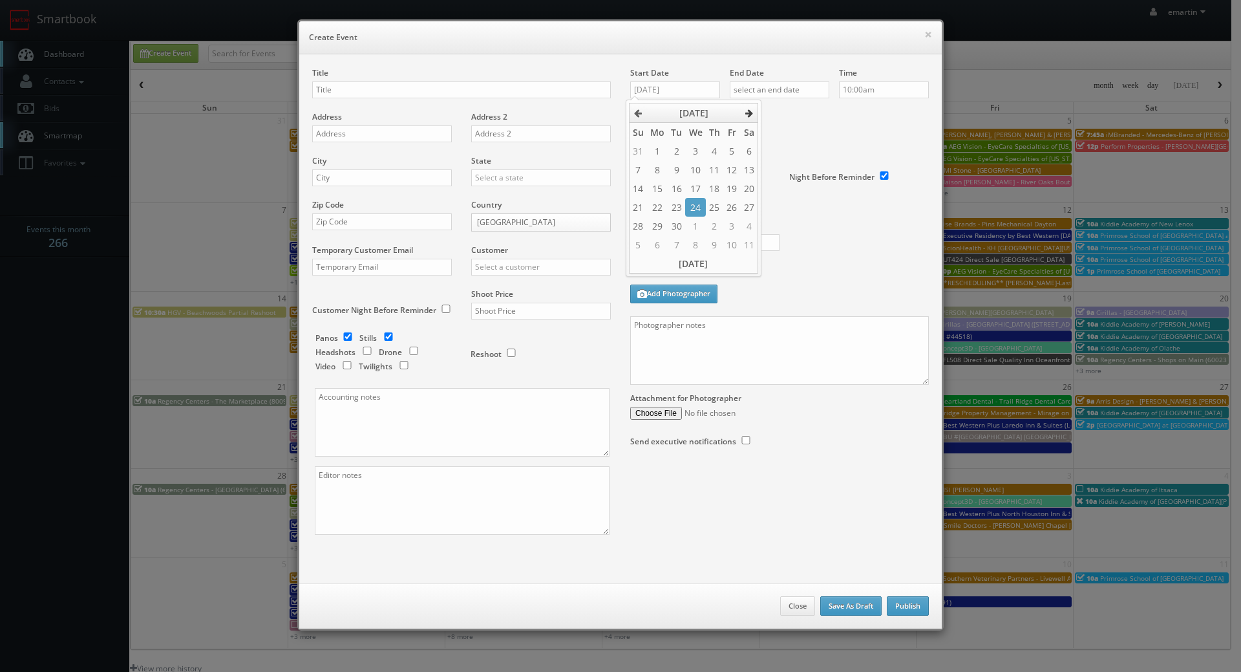
click at [747, 118] on th at bounding box center [749, 112] width 17 height 19
click at [698, 202] on td "22" at bounding box center [695, 207] width 20 height 19
type input "[DATE]"
click at [833, 143] on div "Deadline" at bounding box center [780, 111] width 318 height 88
drag, startPoint x: 794, startPoint y: 83, endPoint x: 831, endPoint y: 98, distance: 39.7
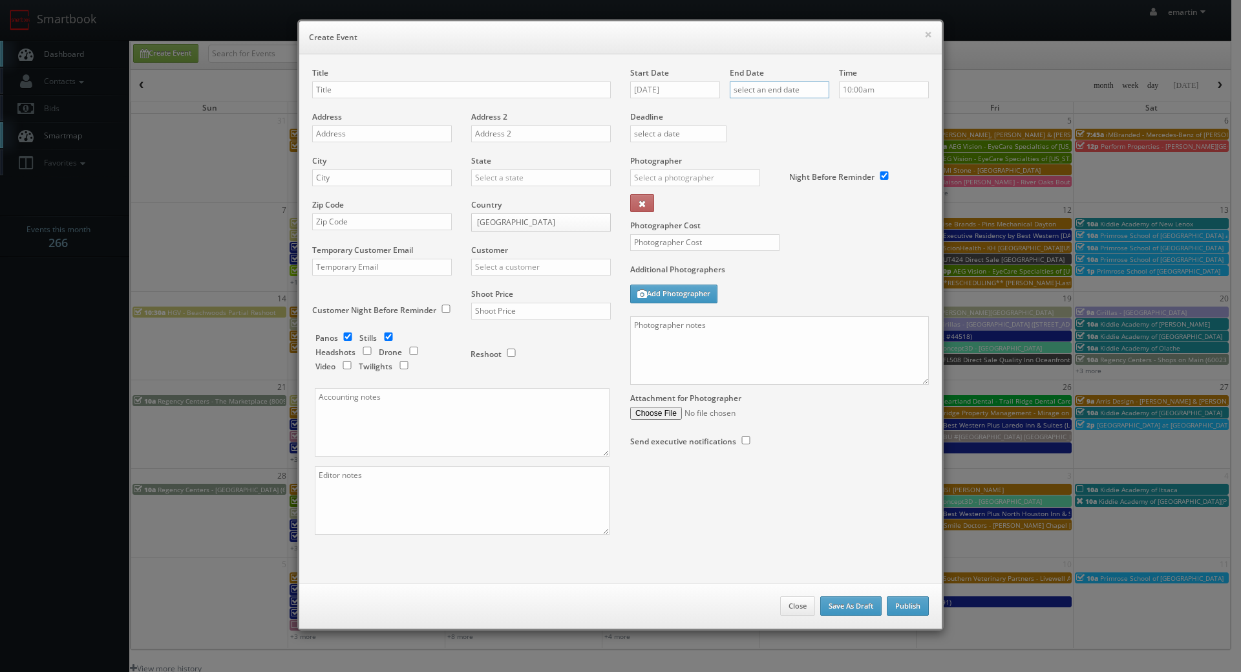
click at [795, 83] on input "text" at bounding box center [780, 89] width 100 height 17
drag, startPoint x: 850, startPoint y: 107, endPoint x: 839, endPoint y: 125, distance: 21.7
click at [850, 107] on th at bounding box center [848, 112] width 17 height 19
click at [789, 204] on td "22" at bounding box center [795, 207] width 20 height 19
type input "10/22/2025"
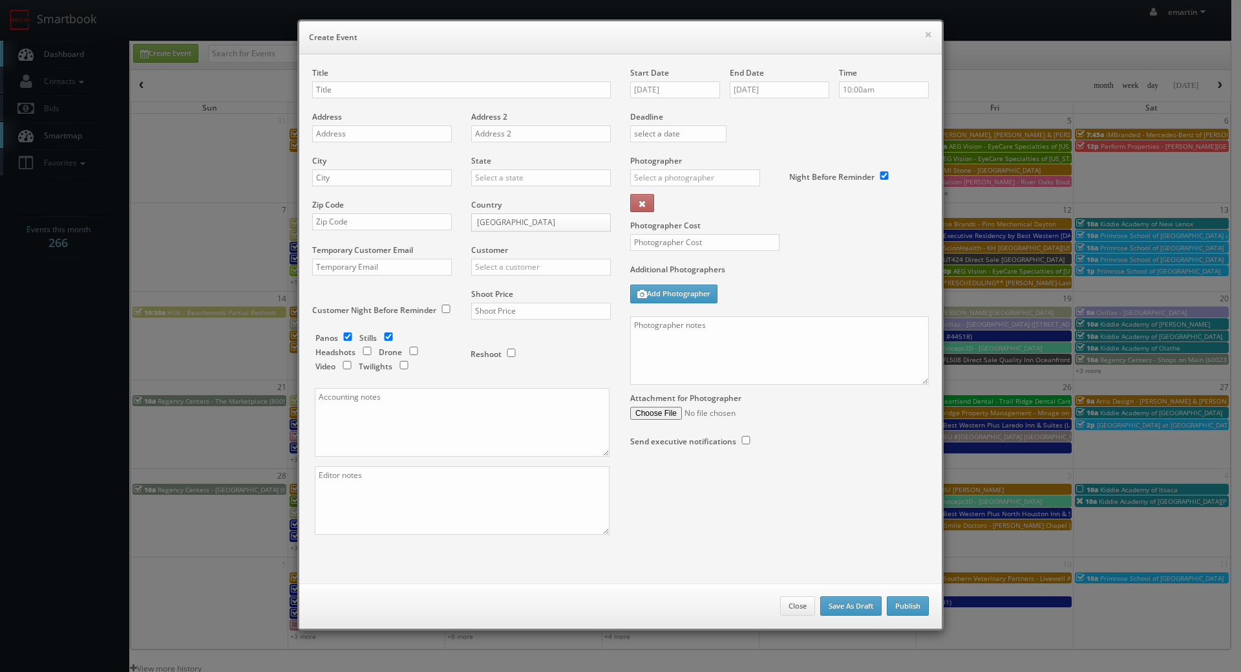
click at [894, 153] on div "Deadline" at bounding box center [780, 111] width 318 height 88
click at [586, 32] on h6 "Create Event" at bounding box center [620, 37] width 623 height 13
click at [411, 102] on div "Title" at bounding box center [461, 89] width 299 height 44
click at [406, 89] on input "text" at bounding box center [461, 89] width 299 height 17
paste input "PA990"
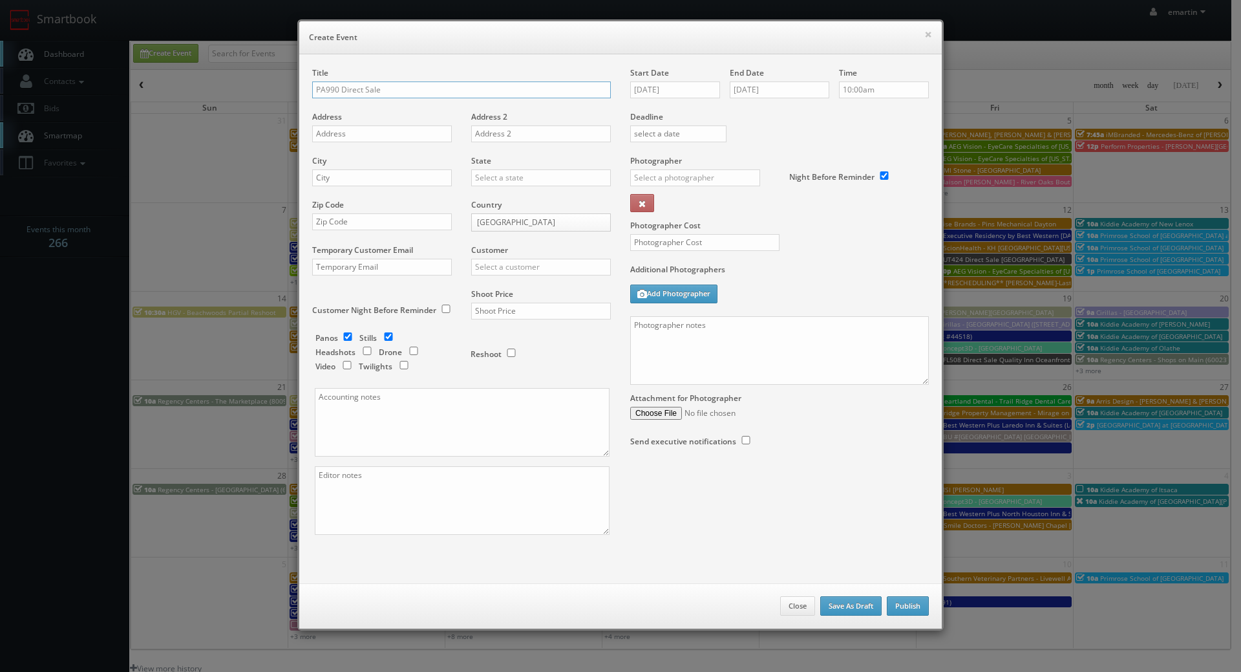
click at [467, 81] on input "PA990 Direct Sale" at bounding box center [461, 89] width 299 height 17
paste input "Radisson Hotel Philadelphia Northeast"
type input "PA990 Direct Sale [GEOGRAPHIC_DATA] [GEOGRAPHIC_DATA] Northeast"
drag, startPoint x: 369, startPoint y: 134, endPoint x: 349, endPoint y: 138, distance: 20.3
click at [369, 134] on input "text" at bounding box center [382, 133] width 140 height 17
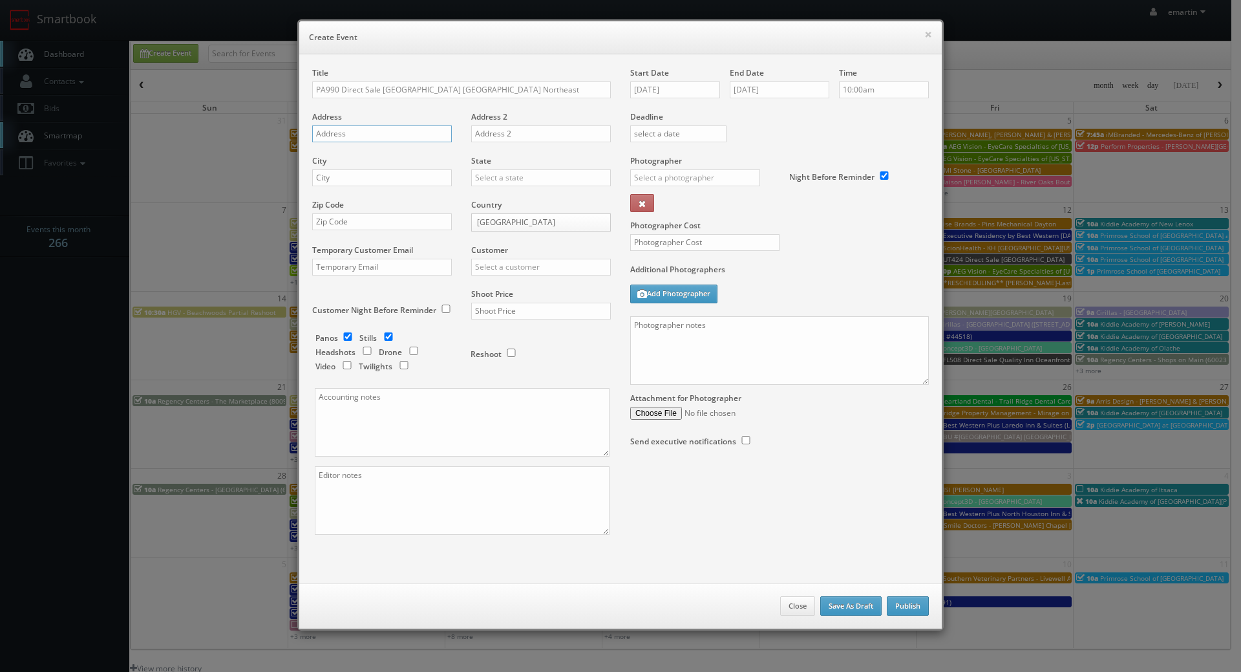
paste input "2400 Old Lincoln Hwy"
type input "2400 Old Lincoln Hwy"
drag, startPoint x: 370, startPoint y: 161, endPoint x: 374, endPoint y: 170, distance: 9.8
click at [370, 163] on div "City" at bounding box center [386, 177] width 149 height 44
click at [375, 174] on input "text" at bounding box center [382, 177] width 140 height 17
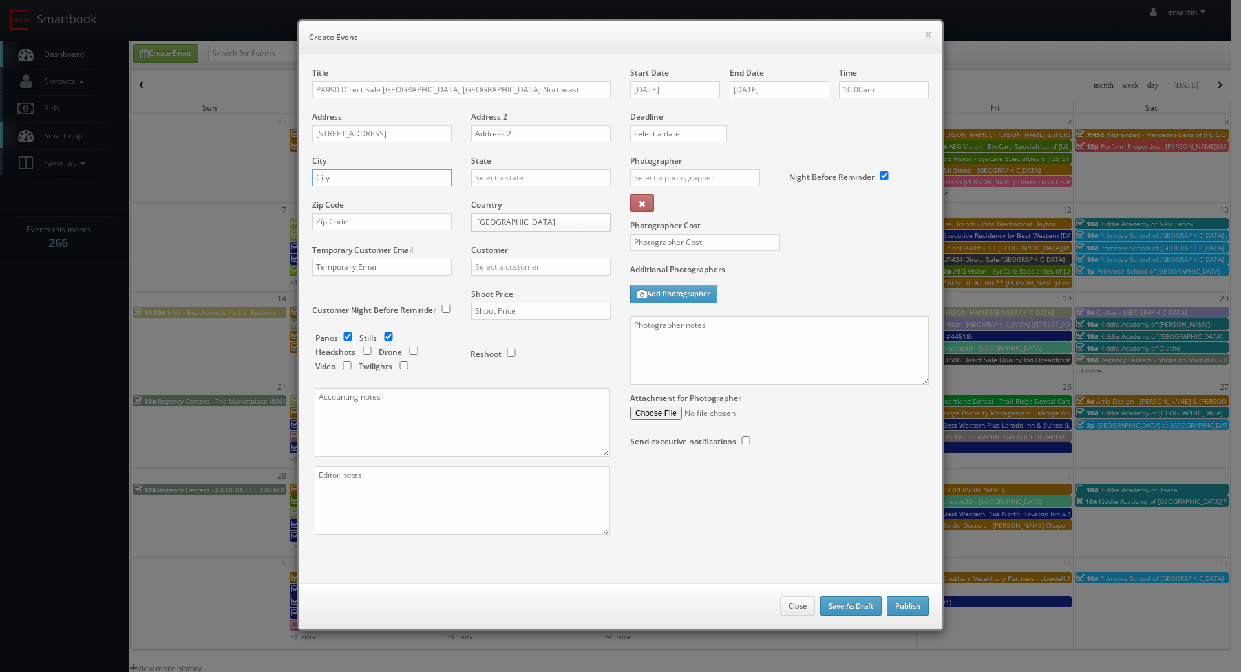
paste input "Trevose"
type input "Trevose"
click at [573, 175] on input "text" at bounding box center [541, 177] width 140 height 17
click at [630, 194] on button at bounding box center [642, 203] width 24 height 18
click at [535, 197] on div "Pennsylvania" at bounding box center [541, 198] width 138 height 21
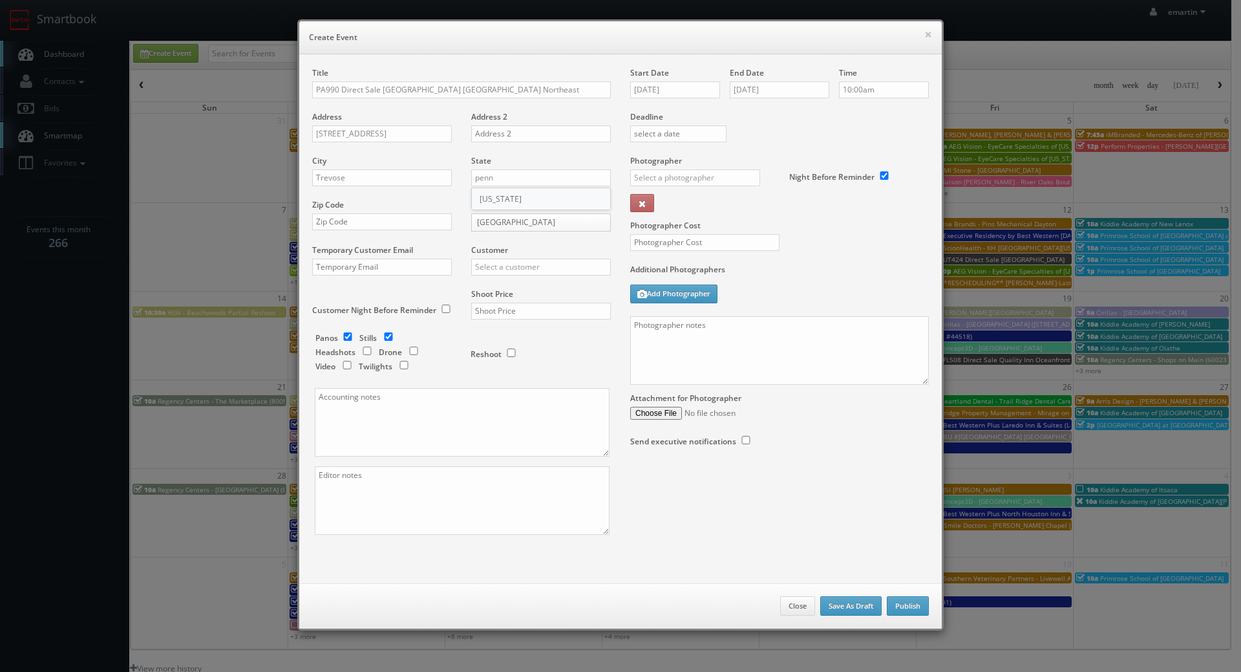
type input "Pennsylvania"
click at [385, 230] on div "Zip Code" at bounding box center [386, 221] width 149 height 44
click at [405, 228] on input "text" at bounding box center [382, 221] width 140 height 17
paste input "19053"
type input "19053"
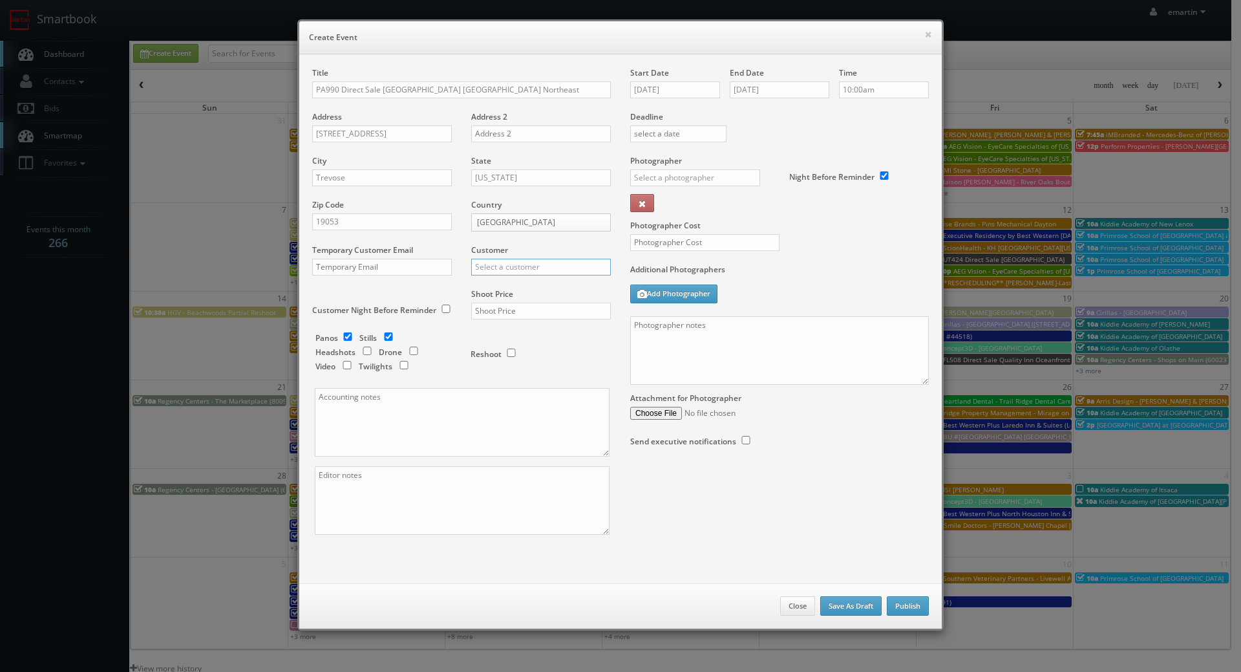
click at [509, 268] on input "text" at bounding box center [541, 267] width 140 height 17
click at [508, 283] on div "Choice Hotels" at bounding box center [541, 287] width 138 height 21
type input "Choice Hotels"
drag, startPoint x: 497, startPoint y: 309, endPoint x: 504, endPoint y: 301, distance: 11.0
click at [497, 309] on input "text" at bounding box center [541, 311] width 140 height 17
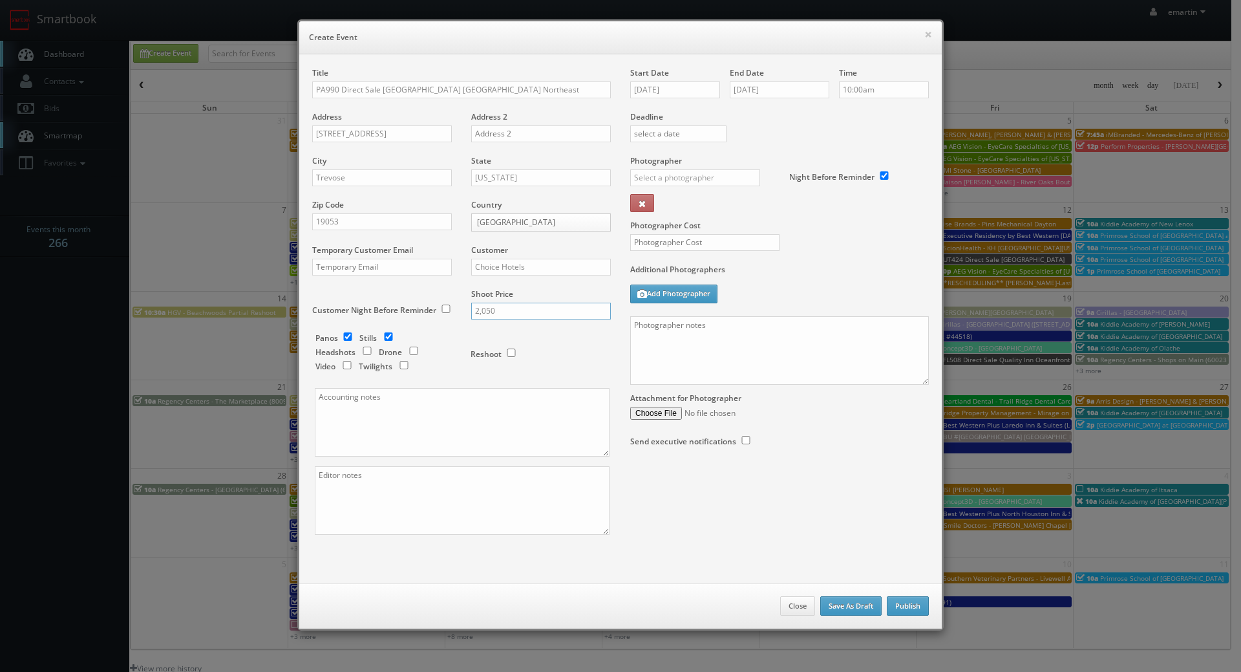
type input "2,050"
click at [537, 352] on div "Reshoot" at bounding box center [535, 347] width 129 height 30
click at [684, 185] on input "text" at bounding box center [695, 177] width 130 height 17
click at [659, 213] on div "Joe Giuliani" at bounding box center [700, 206] width 138 height 21
type input "Joe Giuliani"
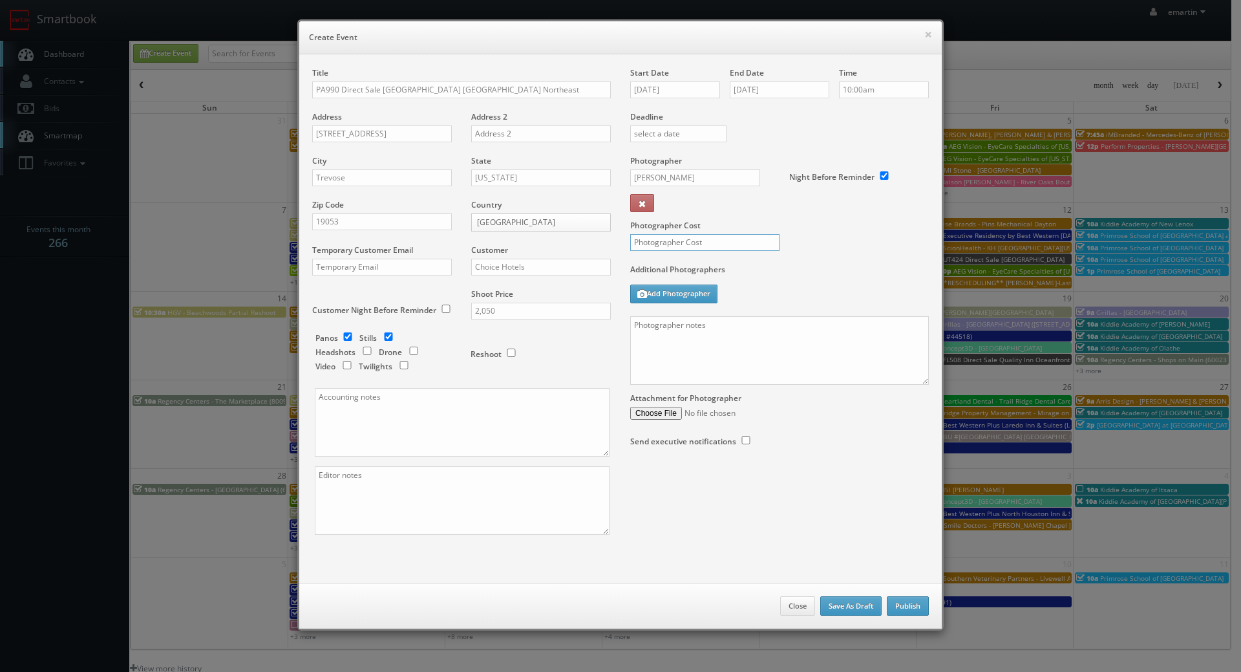
drag, startPoint x: 661, startPoint y: 237, endPoint x: 670, endPoint y: 233, distance: 10.4
click at [661, 236] on input "text" at bounding box center [704, 242] width 149 height 17
type input "350"
click at [806, 217] on div "Photographer Cost 350" at bounding box center [780, 209] width 318 height 109
click at [670, 91] on input "10/22/2025" at bounding box center [675, 89] width 90 height 17
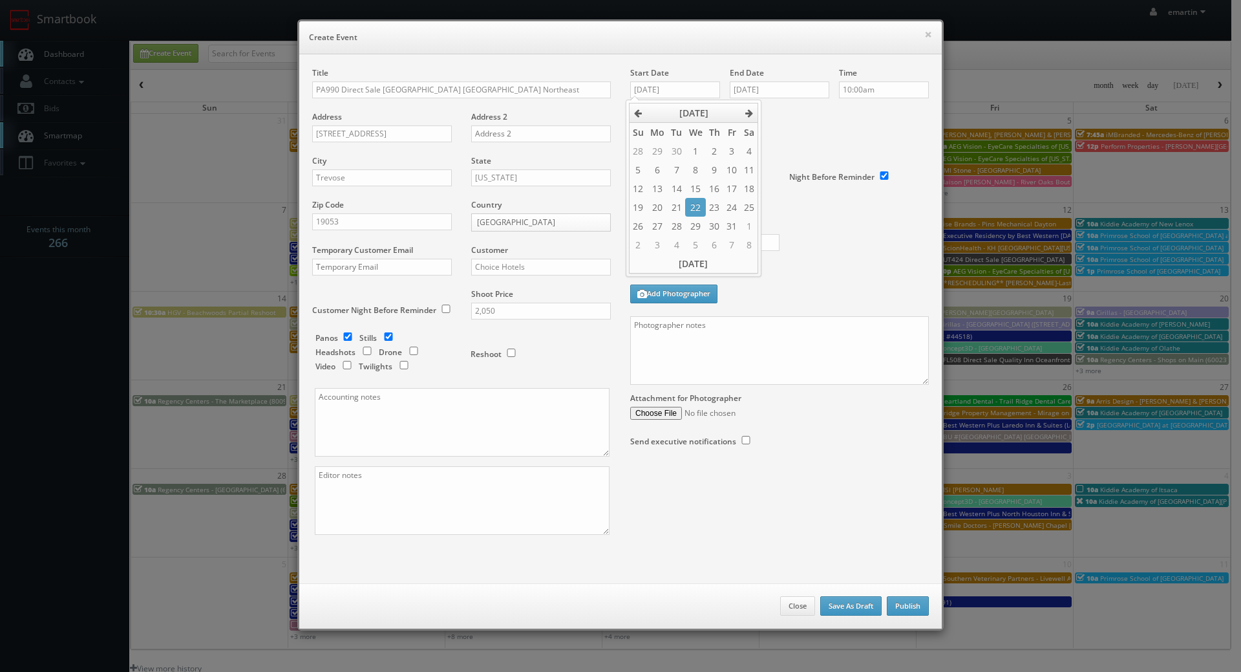
click at [889, 299] on div "Additional Photographers Add Photographer" at bounding box center [779, 290] width 299 height 52
click at [668, 352] on textarea at bounding box center [779, 350] width 299 height 69
paste textarea "Onsite contact is _____. Full shoot including _ room types/exteriors/common spa…"
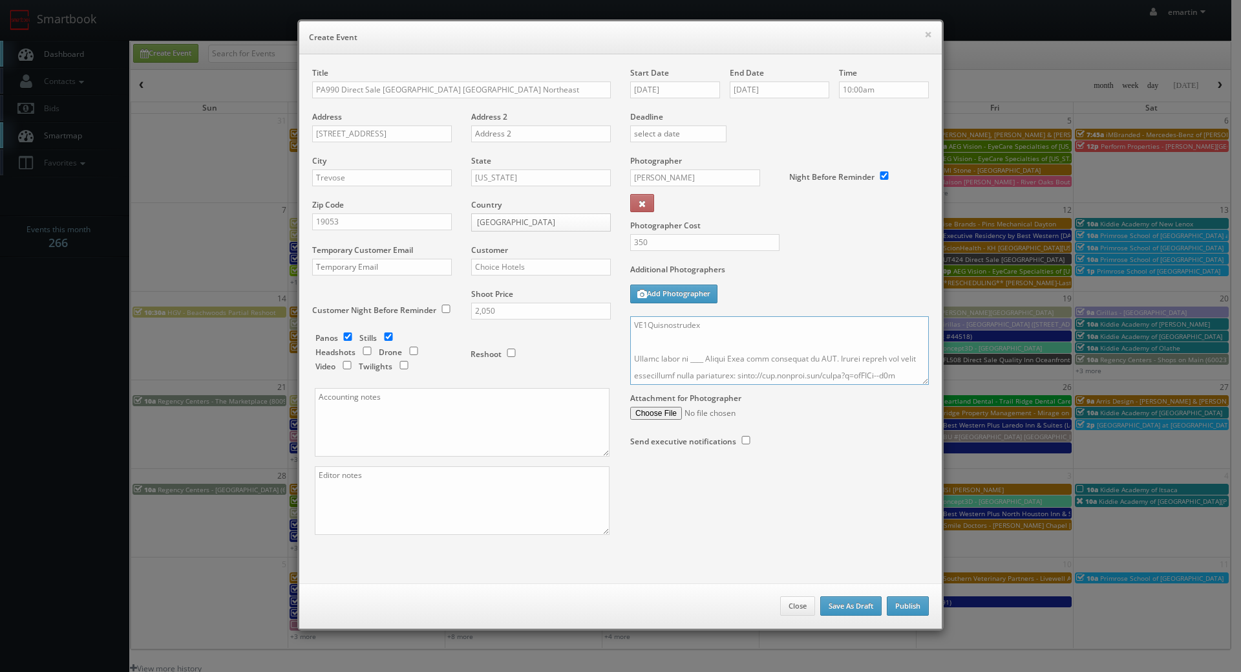
scroll to position [387, 0]
click at [699, 358] on textarea at bounding box center [779, 350] width 299 height 69
drag, startPoint x: 697, startPoint y: 356, endPoint x: 712, endPoint y: 384, distance: 31.8
click at [696, 356] on textarea at bounding box center [779, 350] width 299 height 69
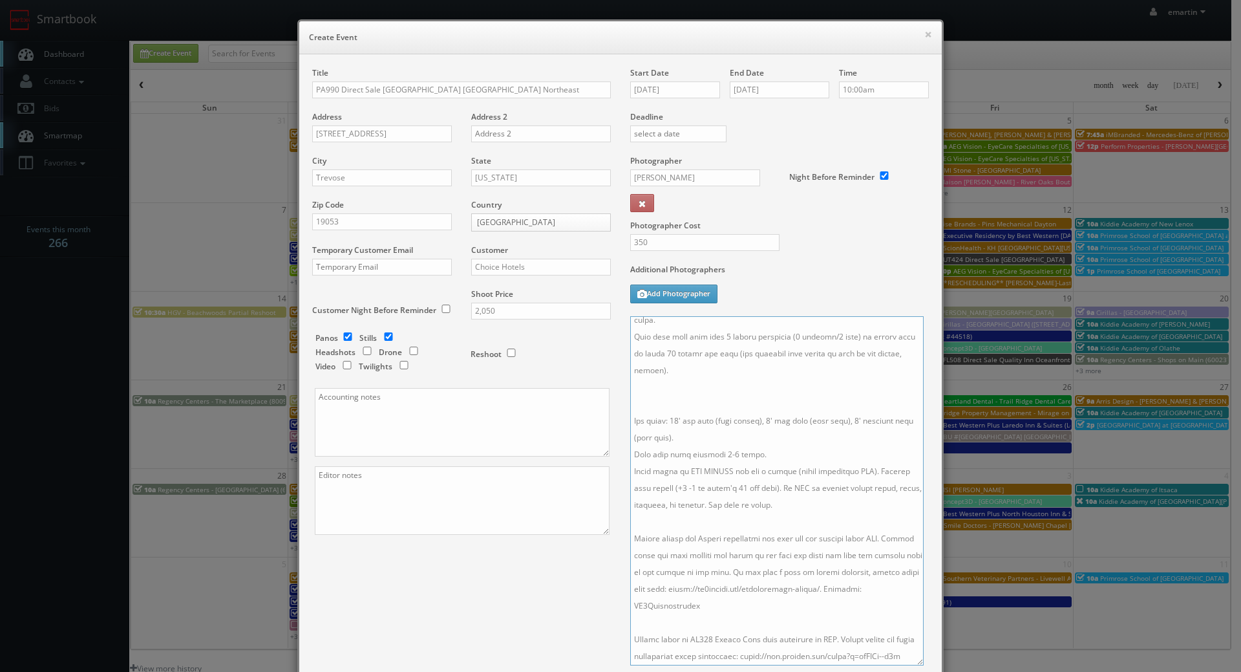
scroll to position [122, 0]
drag, startPoint x: 918, startPoint y: 378, endPoint x: 831, endPoint y: 617, distance: 254.4
click at [912, 659] on textarea at bounding box center [777, 490] width 294 height 349
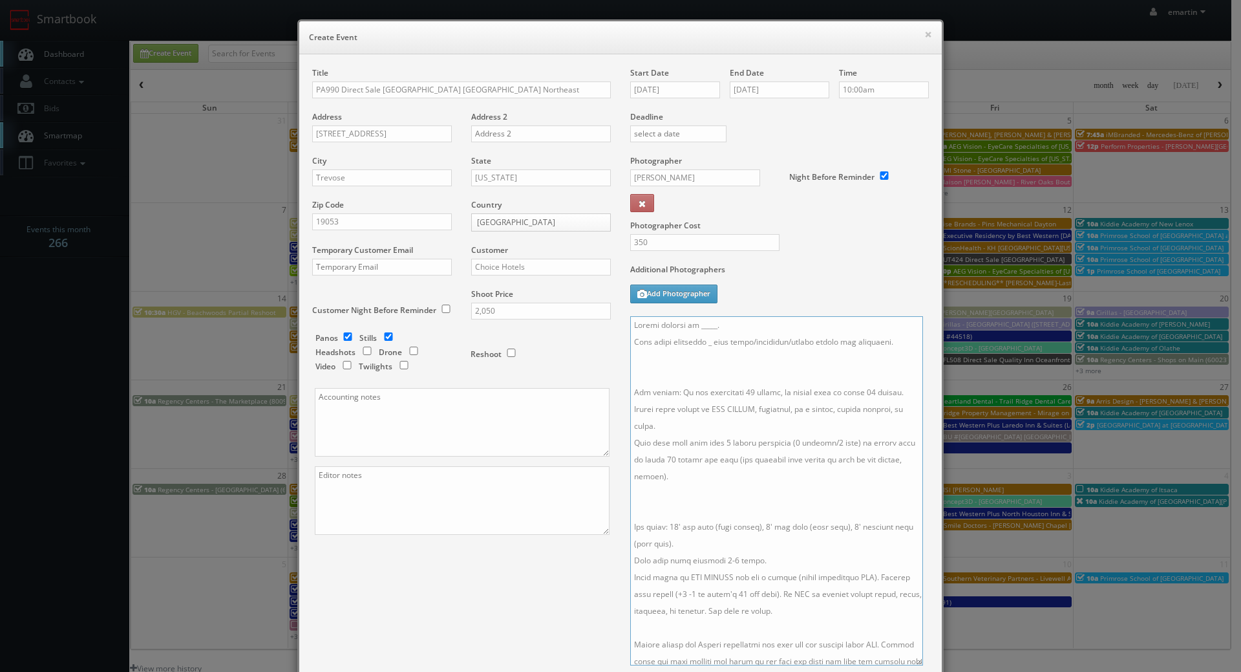
click at [711, 503] on textarea at bounding box center [776, 490] width 293 height 349
click at [705, 346] on textarea at bounding box center [776, 490] width 293 height 349
click at [701, 365] on textarea at bounding box center [776, 490] width 293 height 349
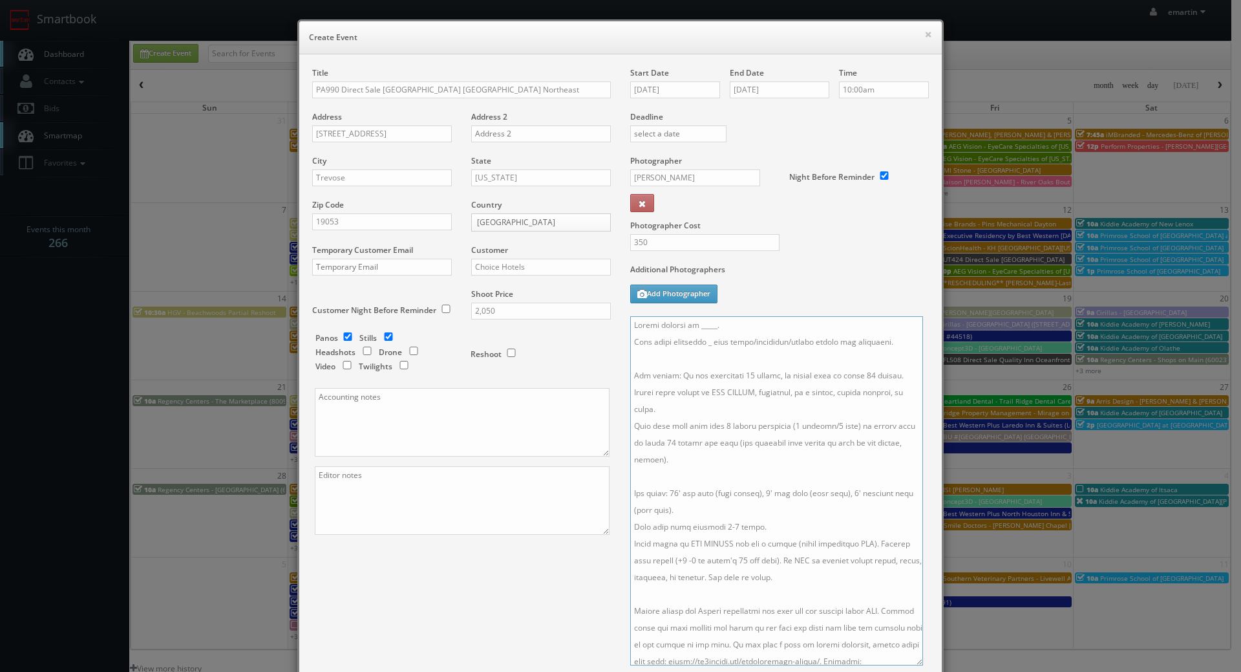
click at [682, 327] on textarea at bounding box center [776, 490] width 293 height 349
drag, startPoint x: 705, startPoint y: 347, endPoint x: 706, endPoint y: 378, distance: 30.4
click at [705, 347] on textarea at bounding box center [776, 490] width 293 height 349
click at [725, 361] on textarea at bounding box center [776, 490] width 293 height 349
drag, startPoint x: 631, startPoint y: 339, endPoint x: 601, endPoint y: 336, distance: 29.9
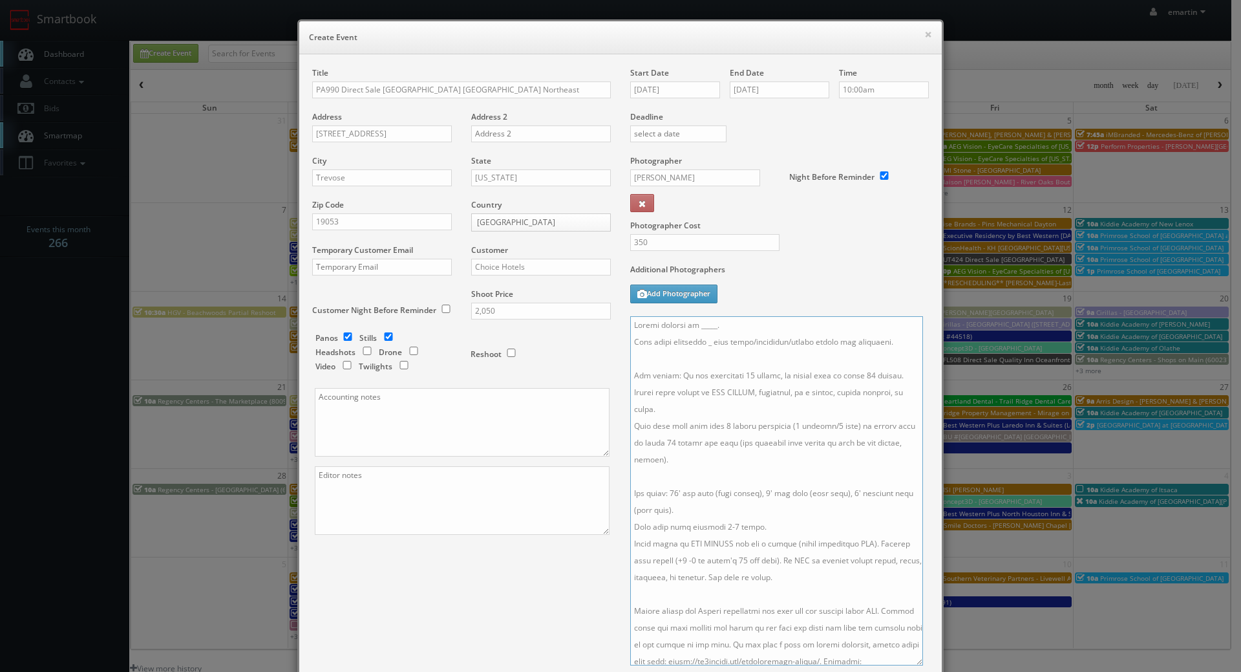
click at [601, 337] on div "Title PA990 Direct Sale Radisson Hotel Philadelphia Northeast Address 2400 Old …" at bounding box center [621, 410] width 636 height 686
drag, startPoint x: 724, startPoint y: 357, endPoint x: 712, endPoint y: 339, distance: 21.3
click at [712, 339] on textarea at bounding box center [776, 490] width 293 height 349
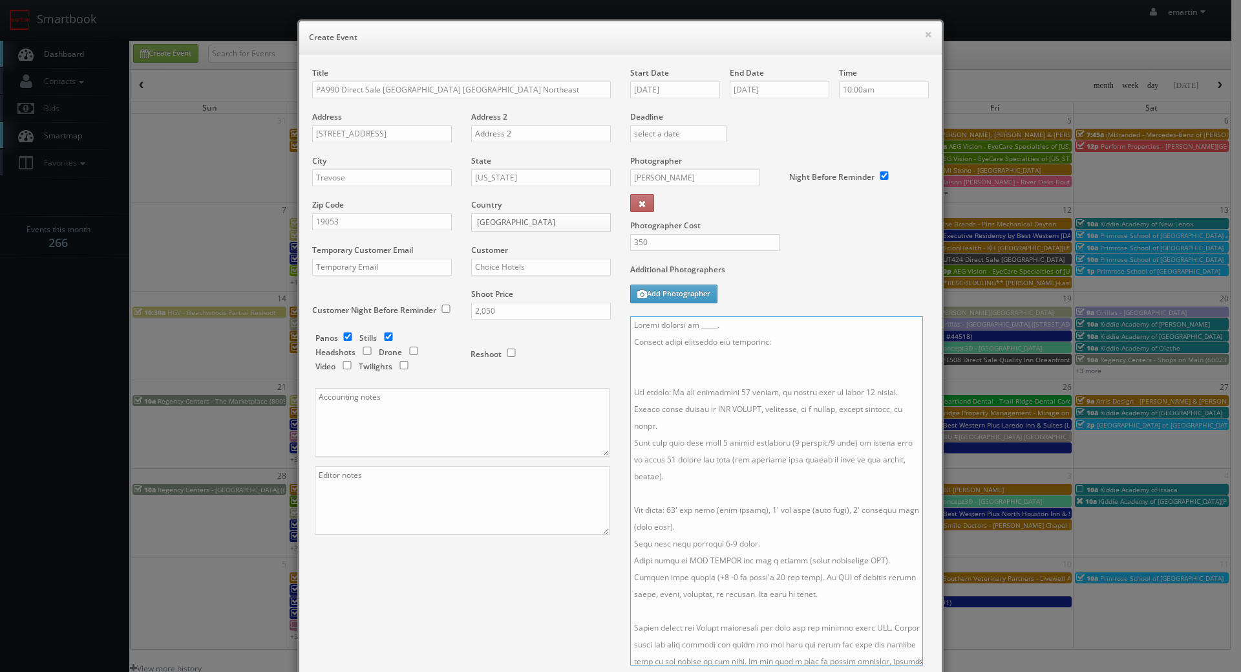
paste textarea "King Room Queen Queen Room Accessible King Accessible Queen/Queen Jr. Suite Par…"
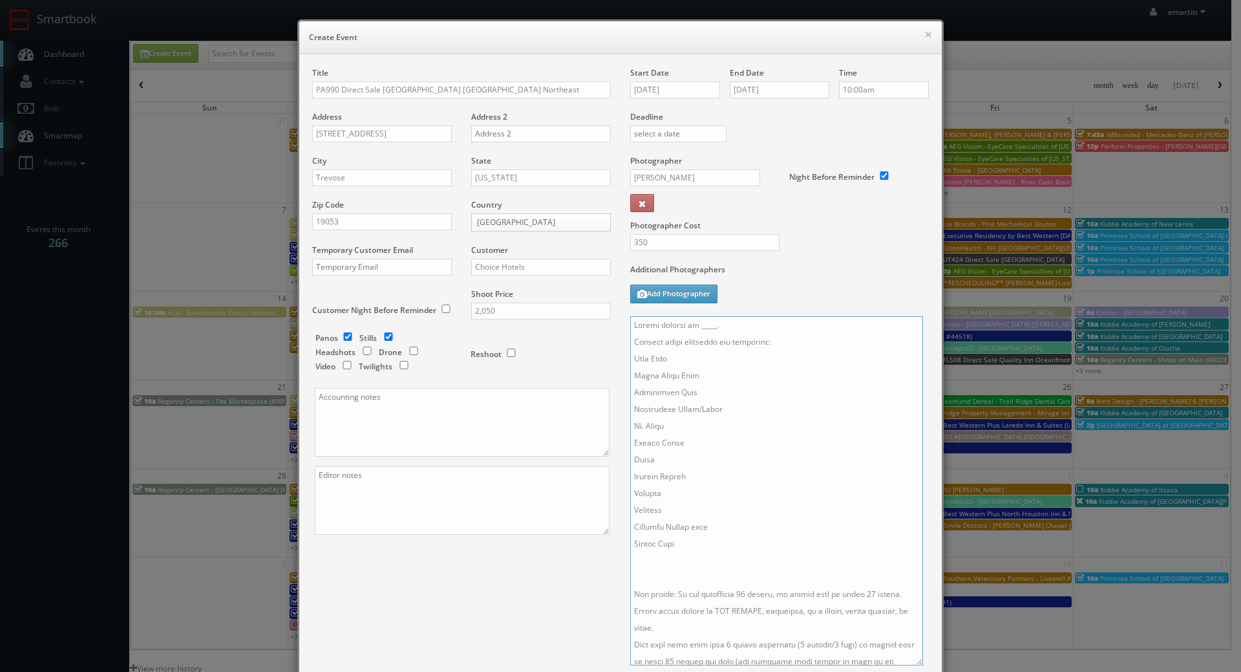
click at [630, 358] on textarea at bounding box center [776, 490] width 293 height 349
click at [630, 374] on textarea at bounding box center [776, 490] width 293 height 349
click at [630, 395] on textarea at bounding box center [776, 490] width 293 height 349
click at [630, 407] on textarea at bounding box center [776, 490] width 293 height 349
click at [630, 422] on textarea at bounding box center [776, 490] width 293 height 349
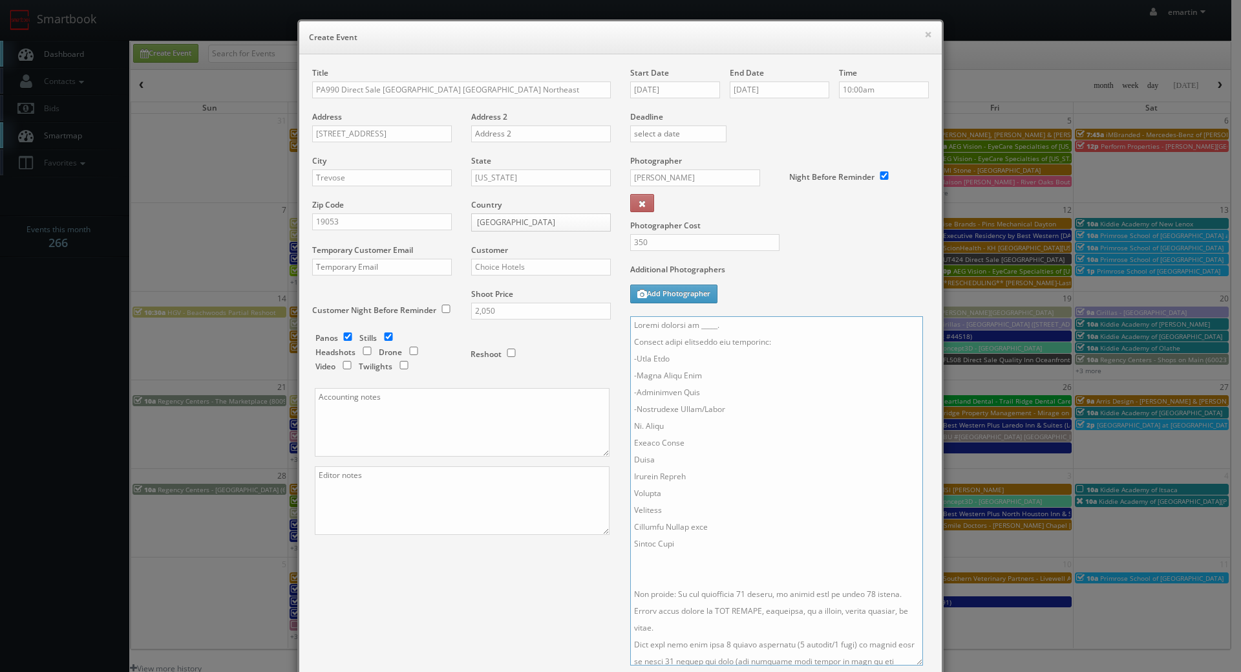
click at [630, 431] on textarea at bounding box center [776, 490] width 293 height 349
click at [630, 442] on textarea at bounding box center [776, 490] width 293 height 349
click at [630, 460] on textarea at bounding box center [776, 490] width 293 height 349
click at [630, 478] on textarea at bounding box center [776, 490] width 293 height 349
click at [631, 494] on textarea at bounding box center [776, 490] width 293 height 349
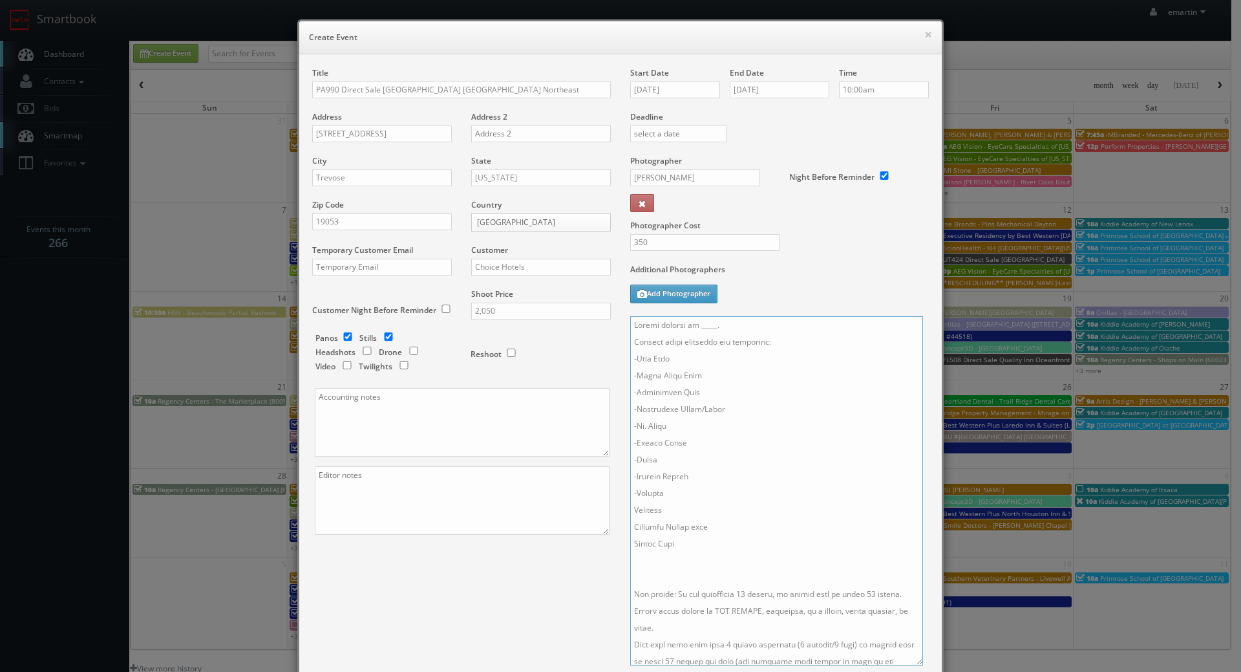
click at [631, 509] on textarea at bounding box center [776, 490] width 293 height 349
click at [630, 527] on textarea at bounding box center [776, 490] width 293 height 349
click at [630, 540] on textarea at bounding box center [776, 490] width 293 height 349
click at [674, 584] on textarea at bounding box center [776, 490] width 293 height 349
click at [736, 573] on textarea at bounding box center [776, 490] width 293 height 349
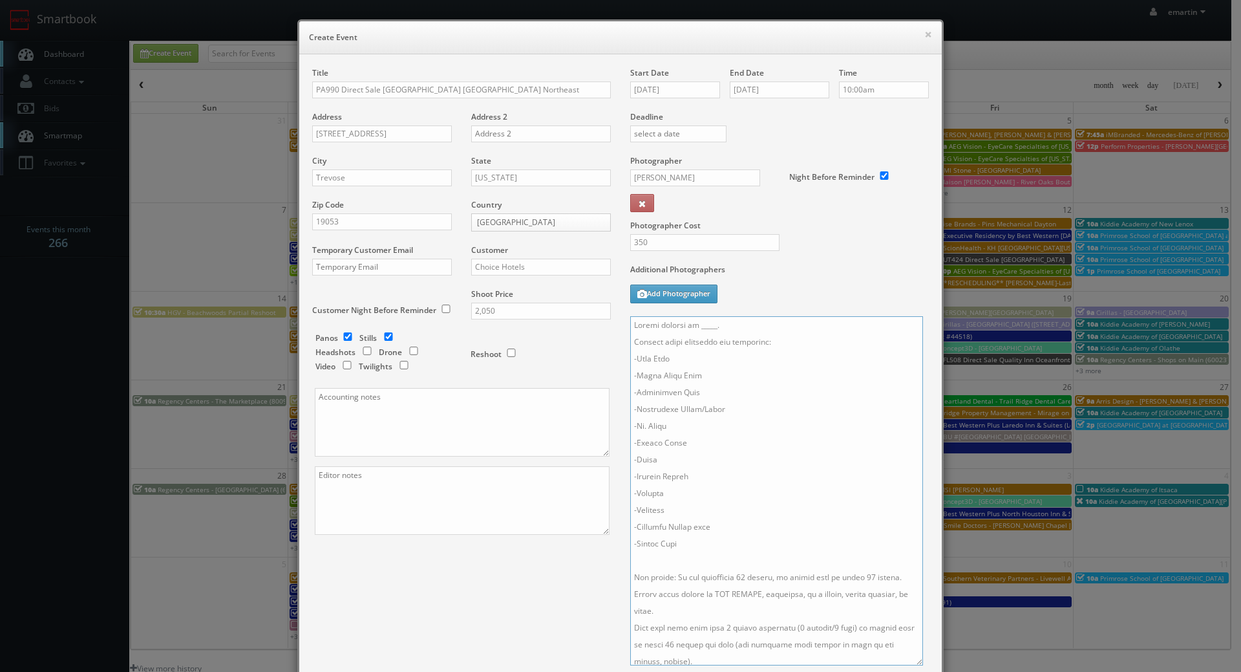
click at [860, 580] on textarea at bounding box center [776, 490] width 293 height 349
drag, startPoint x: 751, startPoint y: 320, endPoint x: 692, endPoint y: 325, distance: 58.4
click at [692, 325] on textarea at bounding box center [776, 490] width 293 height 349
type textarea "Onsite contact is Jen Ruane. Partial shoot including the following: -King Room …"
click at [795, 310] on div "Additional Photographers Add Photographer" at bounding box center [779, 290] width 299 height 52
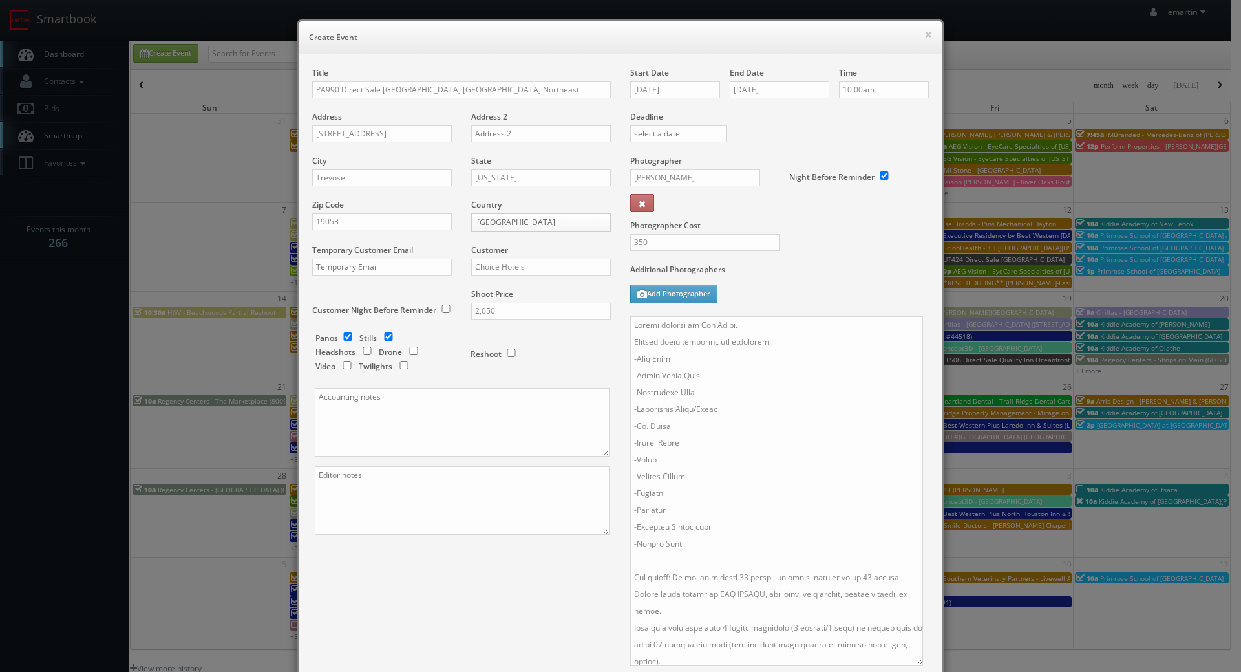
drag, startPoint x: 550, startPoint y: 575, endPoint x: 550, endPoint y: 584, distance: 8.4
click at [550, 584] on div "Title PA990 Direct Sale Radisson Hotel Philadelphia Northeast Address 2400 Old …" at bounding box center [621, 410] width 636 height 686
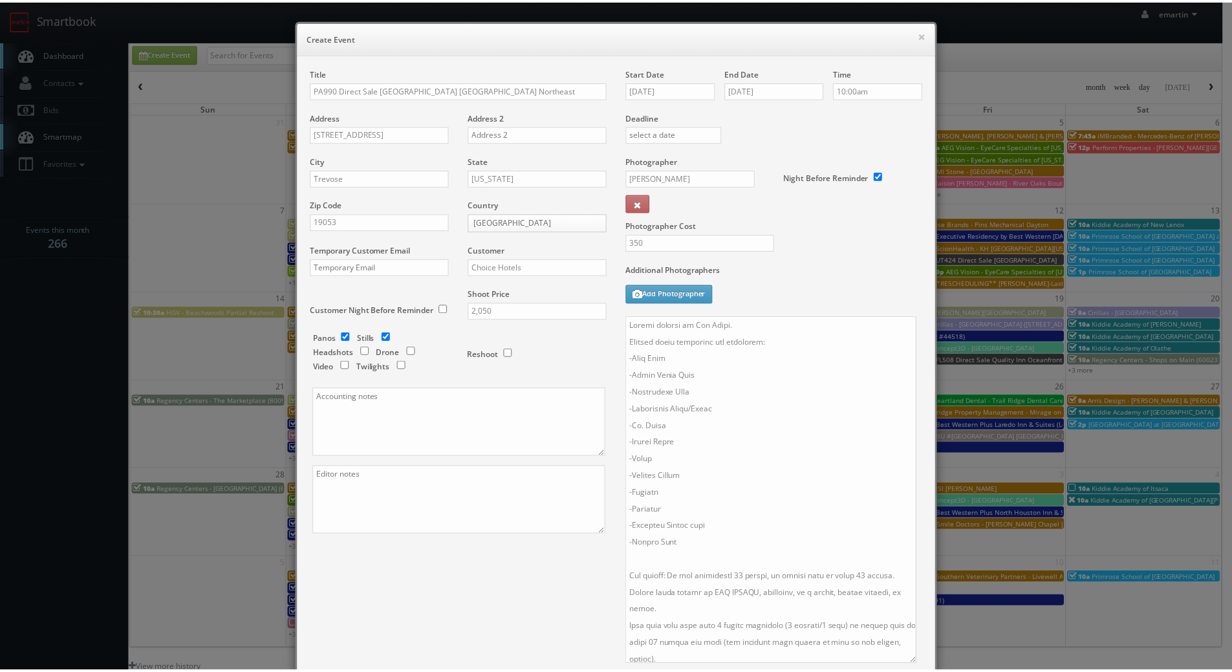
scroll to position [173, 0]
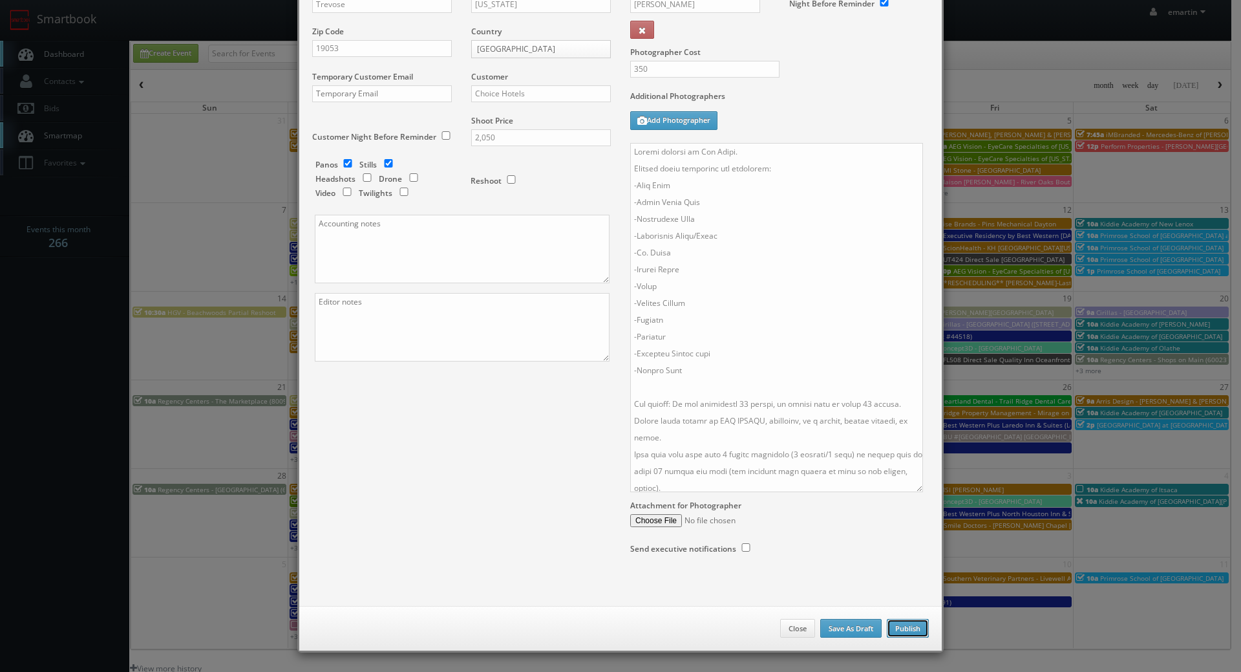
click at [905, 621] on button "Publish" at bounding box center [908, 628] width 42 height 19
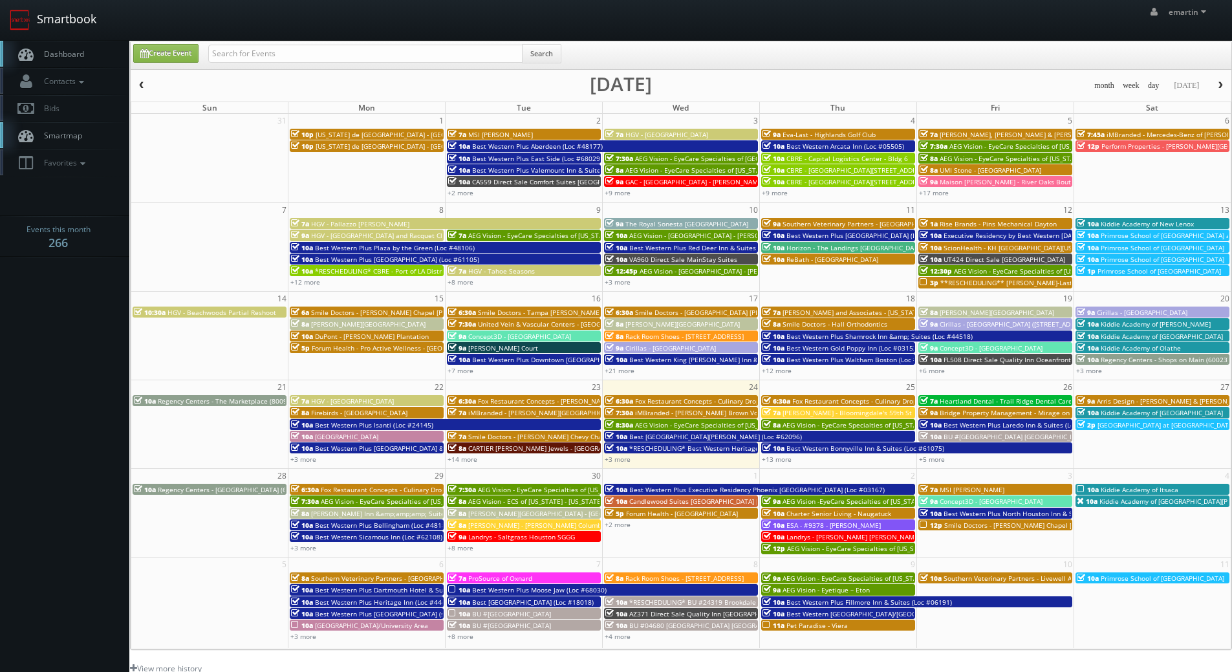
click at [81, 39] on link "Smartbook" at bounding box center [53, 20] width 106 height 40
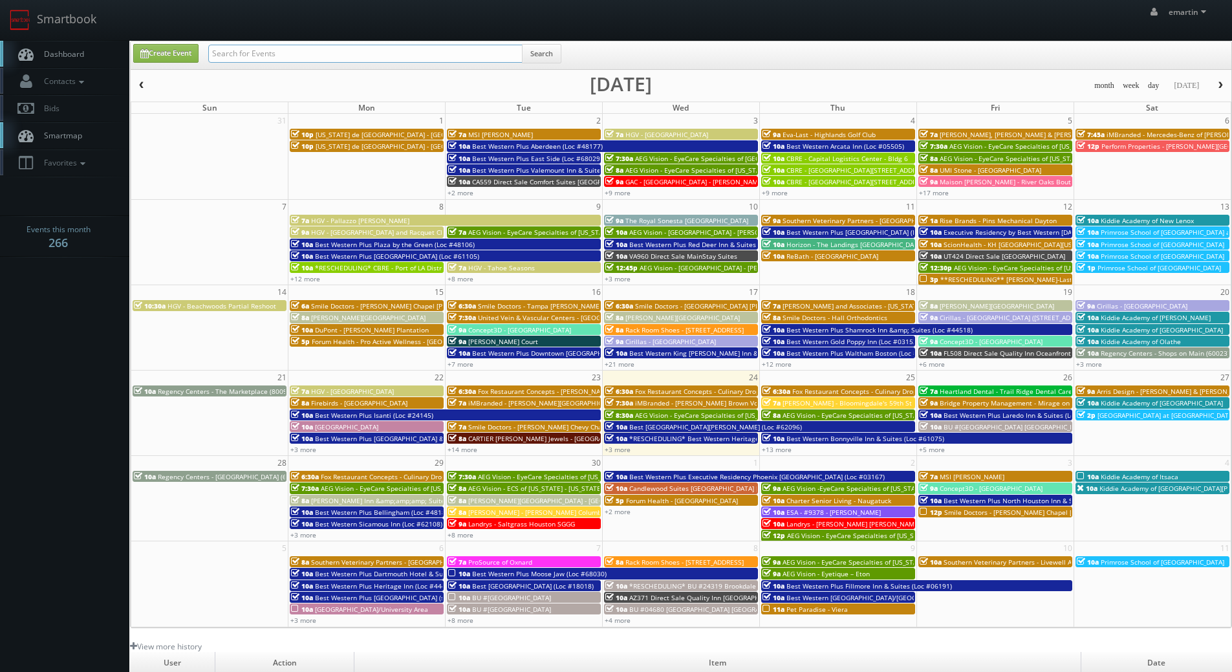
click at [340, 59] on input "text" at bounding box center [365, 54] width 314 height 18
type input "adam howard"
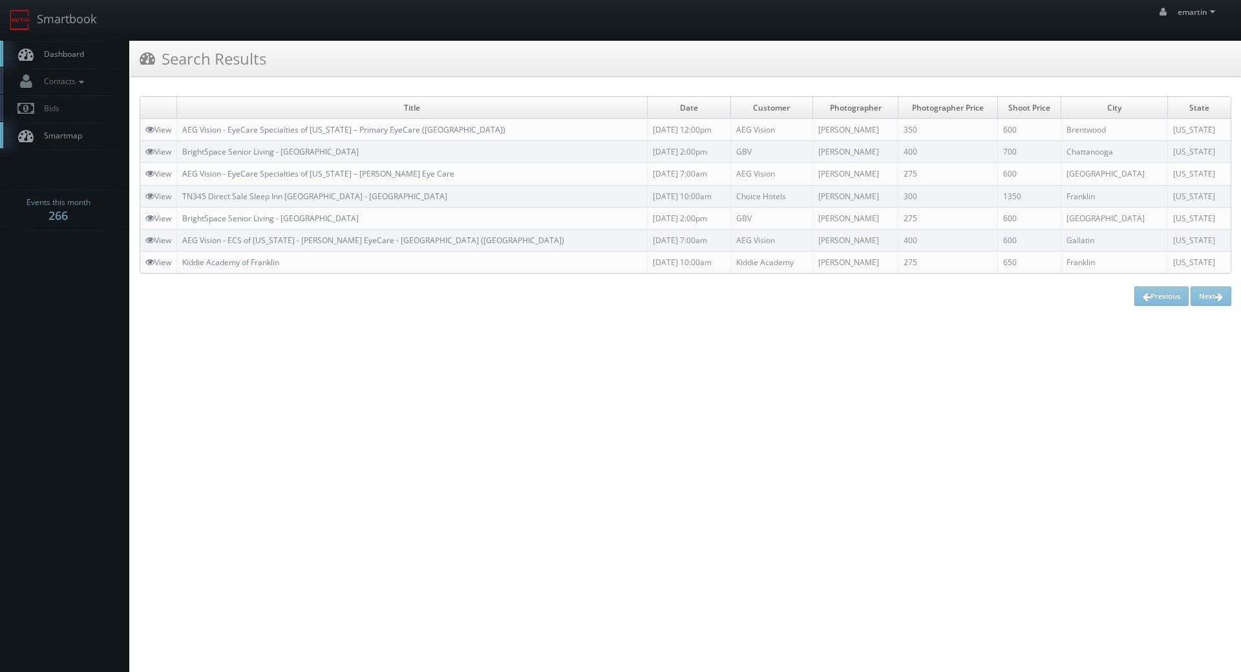
click at [353, 367] on html "Smartbook Toggle Side Navigation Toggle Top Navigation emartin emartin Profile …" at bounding box center [620, 336] width 1241 height 672
click at [91, 52] on link "Dashboard" at bounding box center [64, 54] width 129 height 27
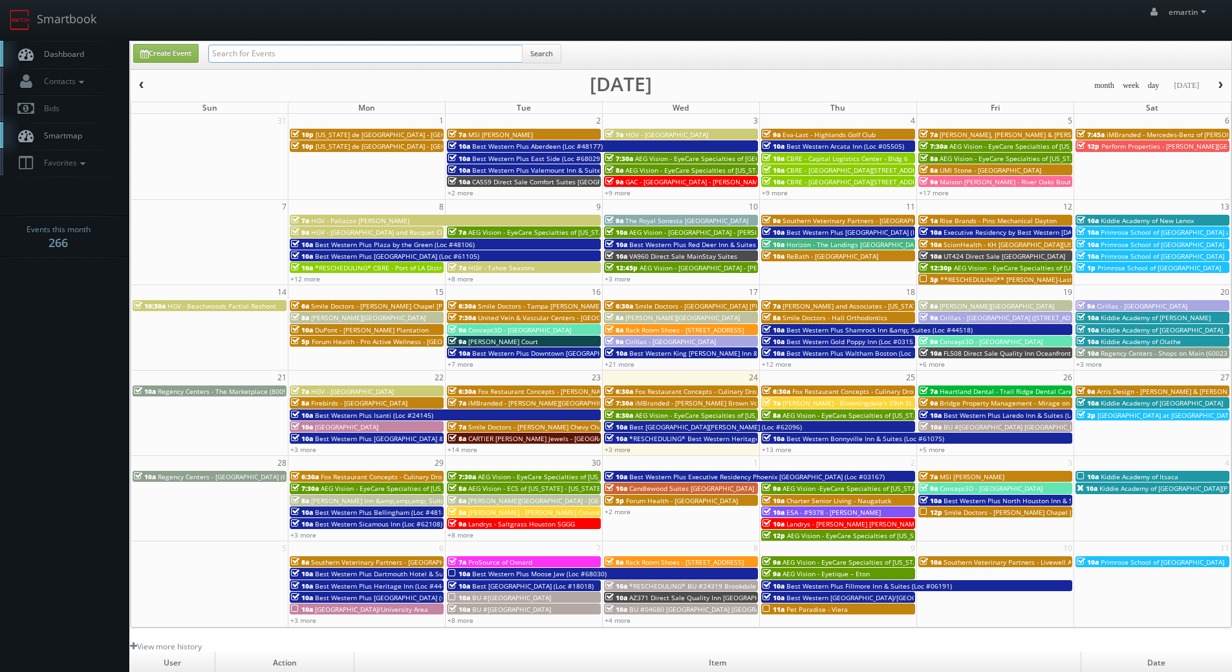
click at [241, 48] on input "text" at bounding box center [365, 54] width 314 height 18
type input "[PERSON_NAME]"
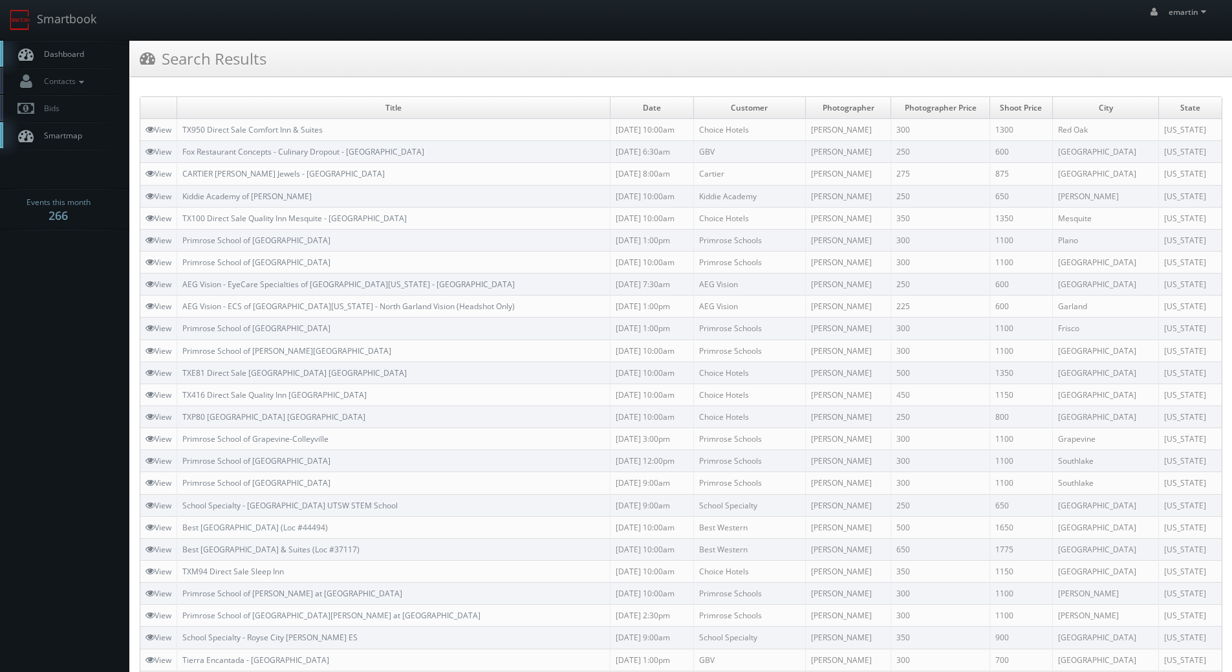
click at [91, 47] on link "Dashboard" at bounding box center [64, 54] width 129 height 27
